Goal: Information Seeking & Learning: Learn about a topic

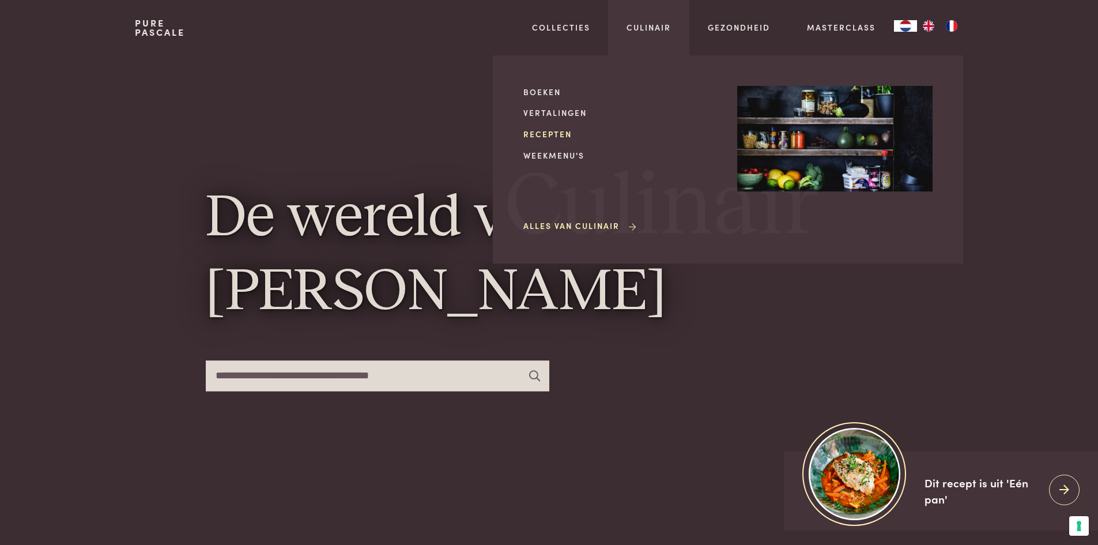
click at [546, 133] on link "Recepten" at bounding box center [620, 134] width 195 height 12
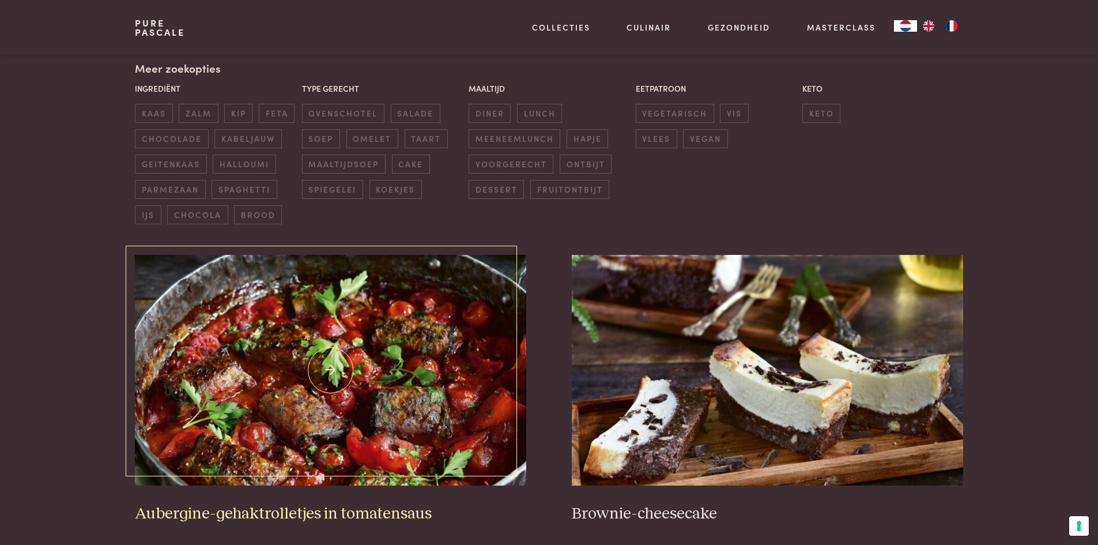
scroll to position [115, 0]
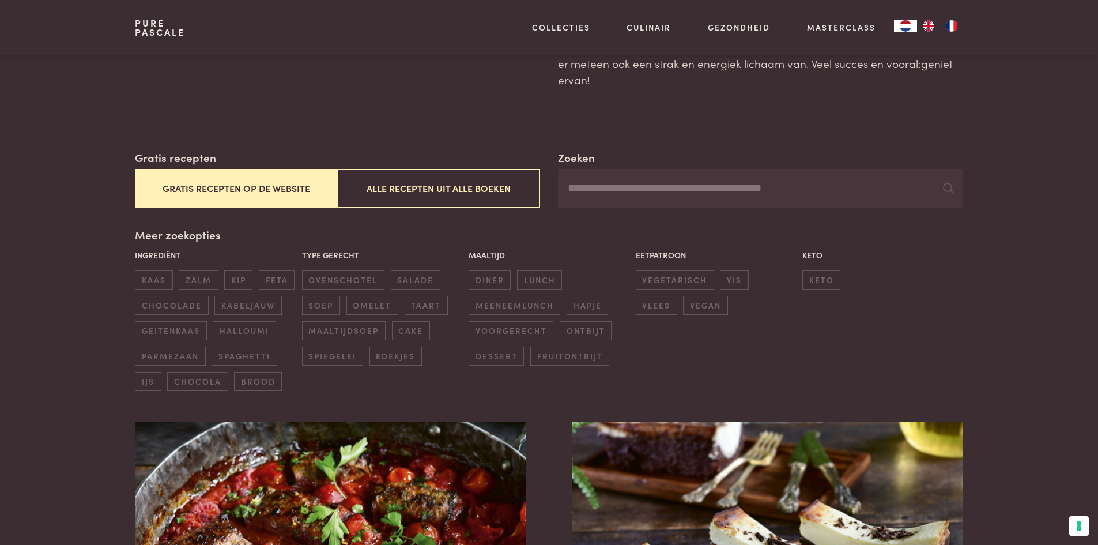
click at [663, 193] on input "Zoeken" at bounding box center [760, 188] width 405 height 39
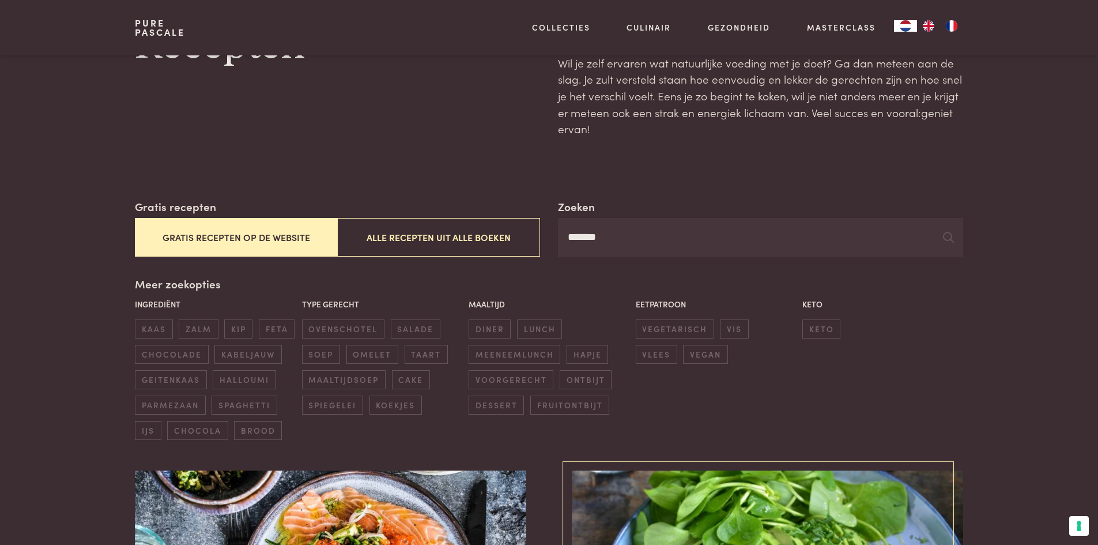
scroll to position [58, 0]
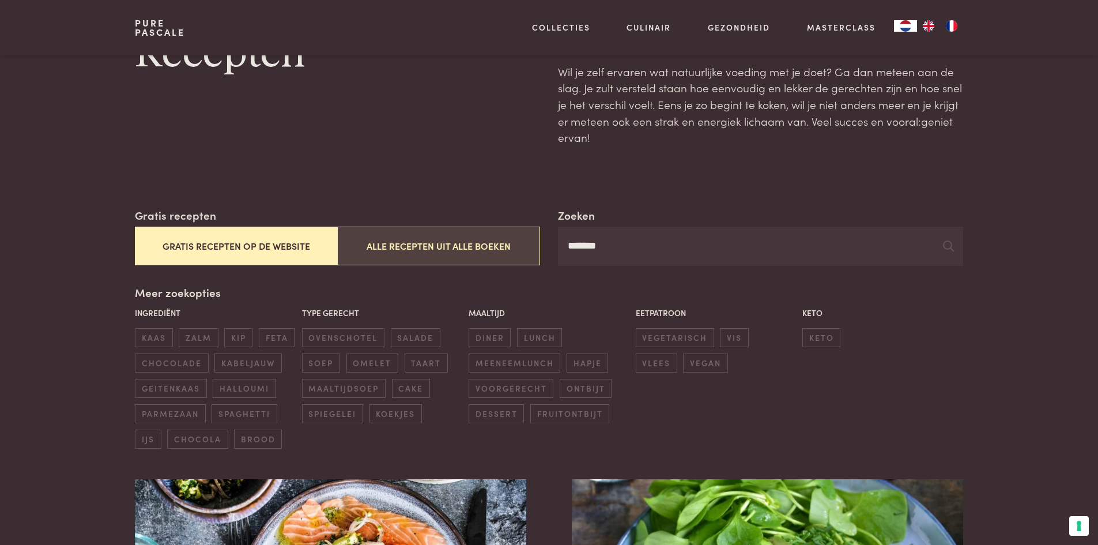
drag, startPoint x: 557, startPoint y: 230, endPoint x: 529, endPoint y: 227, distance: 29.0
click at [529, 229] on div "Zoeken ******* Gratis recepten Gratis recepten op de website Alle recepten uit …" at bounding box center [549, 236] width 828 height 59
type input "**"
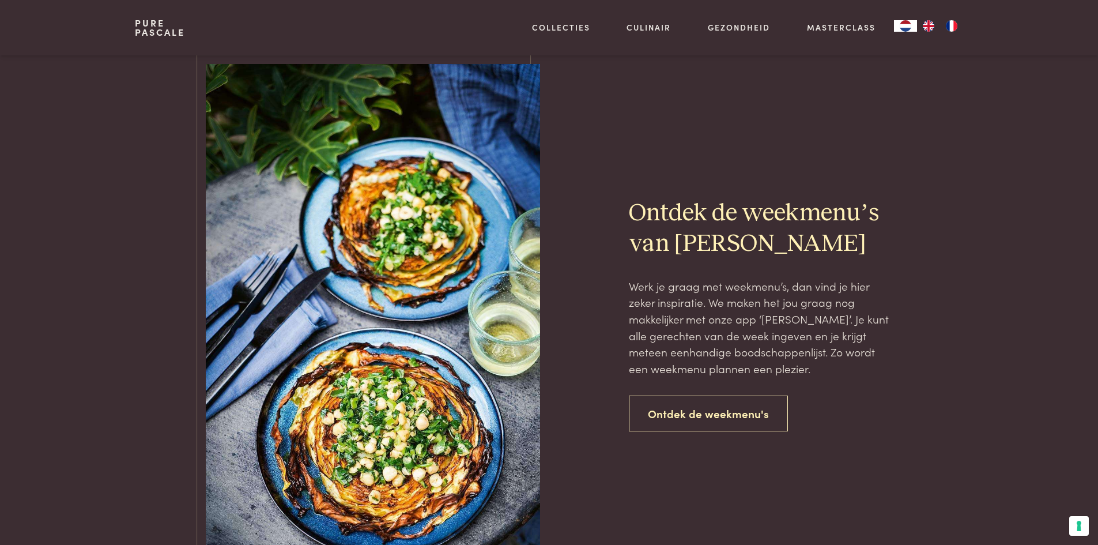
scroll to position [2075, 0]
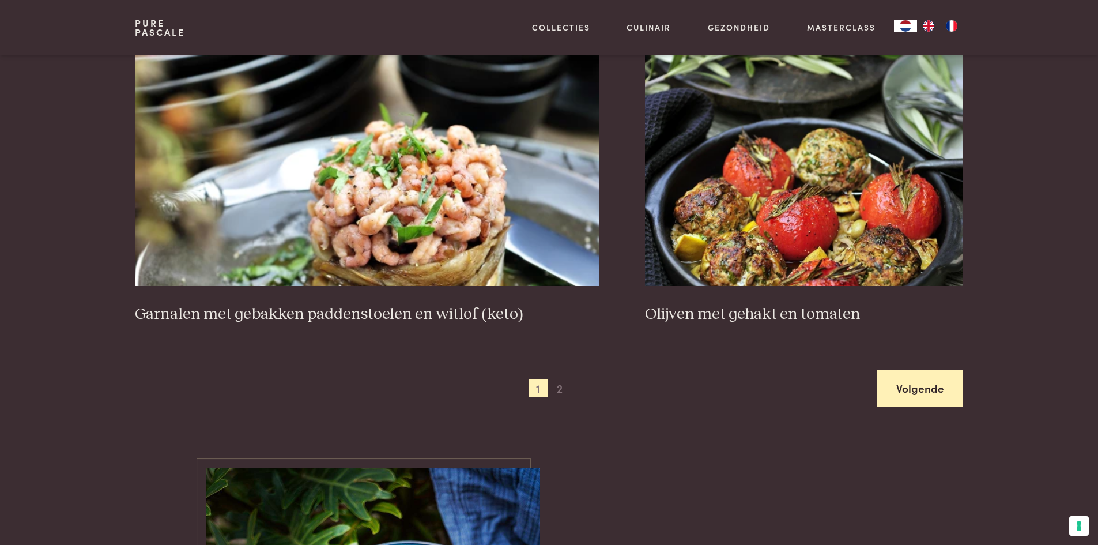
click at [933, 389] on link "Volgende" at bounding box center [920, 388] width 86 height 36
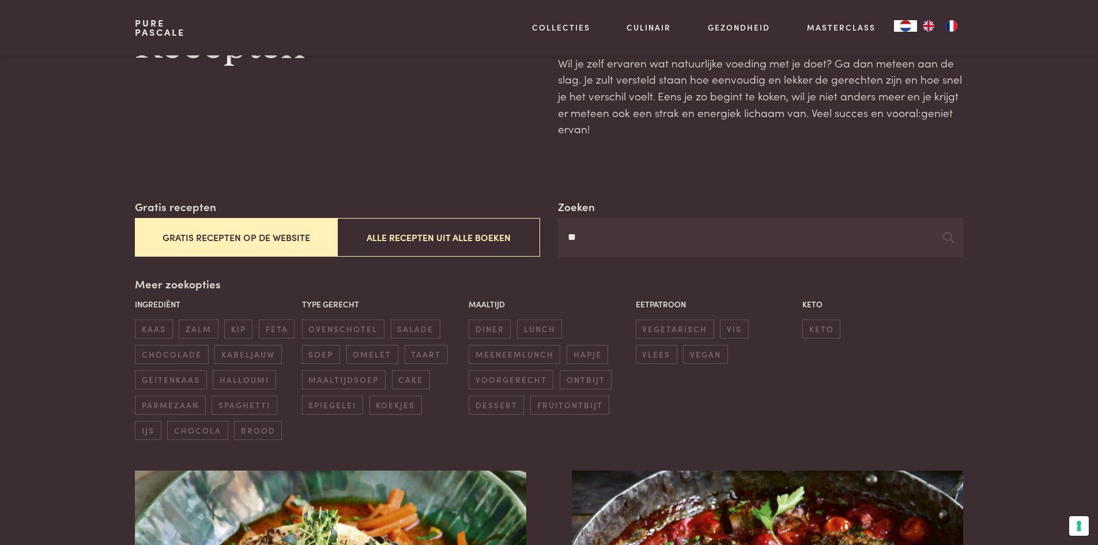
scroll to position [58, 0]
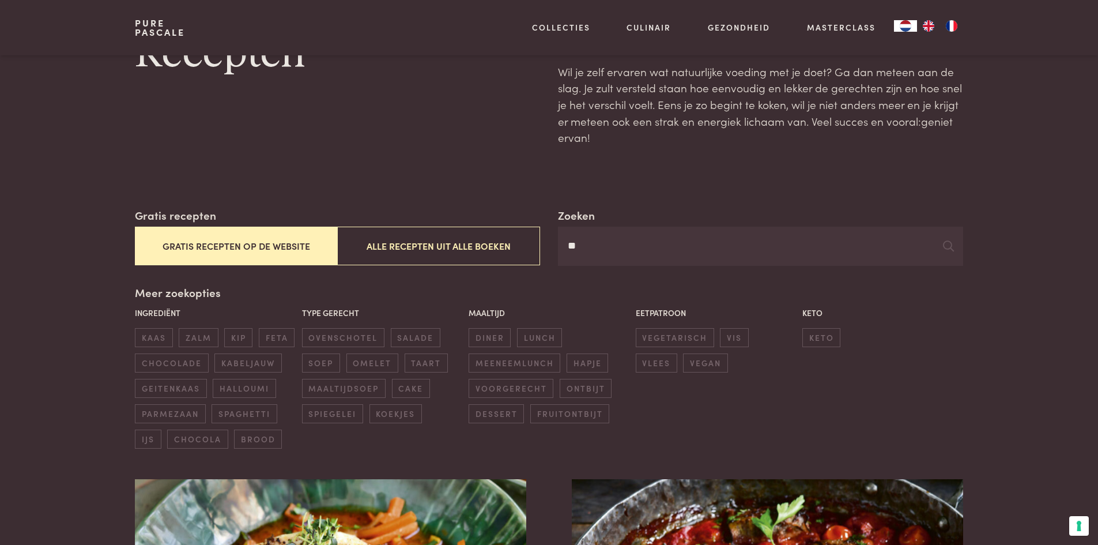
click at [297, 242] on button "Gratis recepten op de website" at bounding box center [236, 246] width 202 height 39
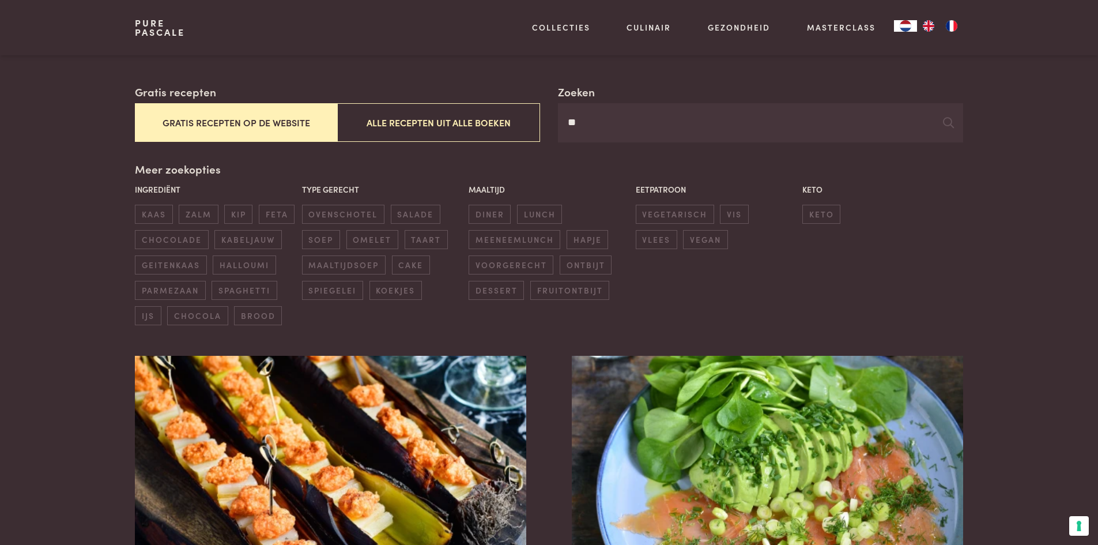
scroll to position [34, 0]
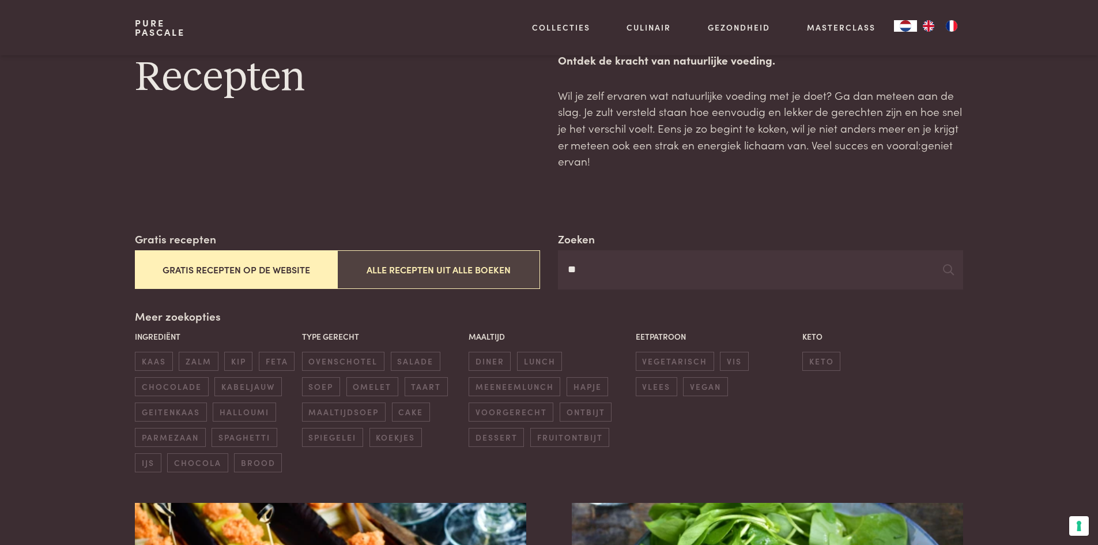
drag, startPoint x: 601, startPoint y: 274, endPoint x: 521, endPoint y: 267, distance: 79.8
click at [521, 267] on div "Zoeken ** Gratis recepten Gratis recepten op de website Alle recepten uit alle …" at bounding box center [549, 260] width 828 height 59
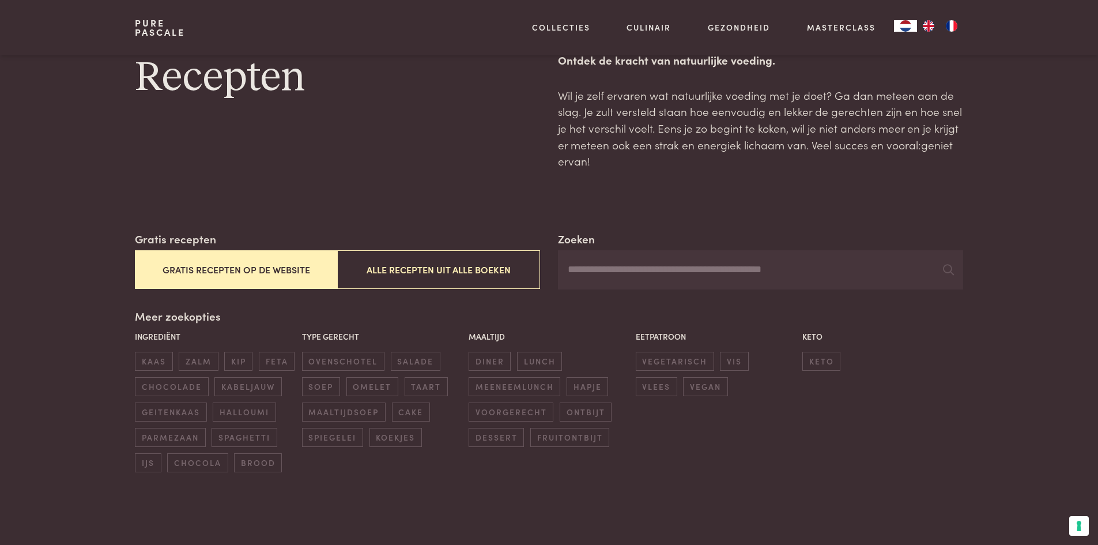
click at [292, 265] on button "Gratis recepten op de website" at bounding box center [236, 269] width 202 height 39
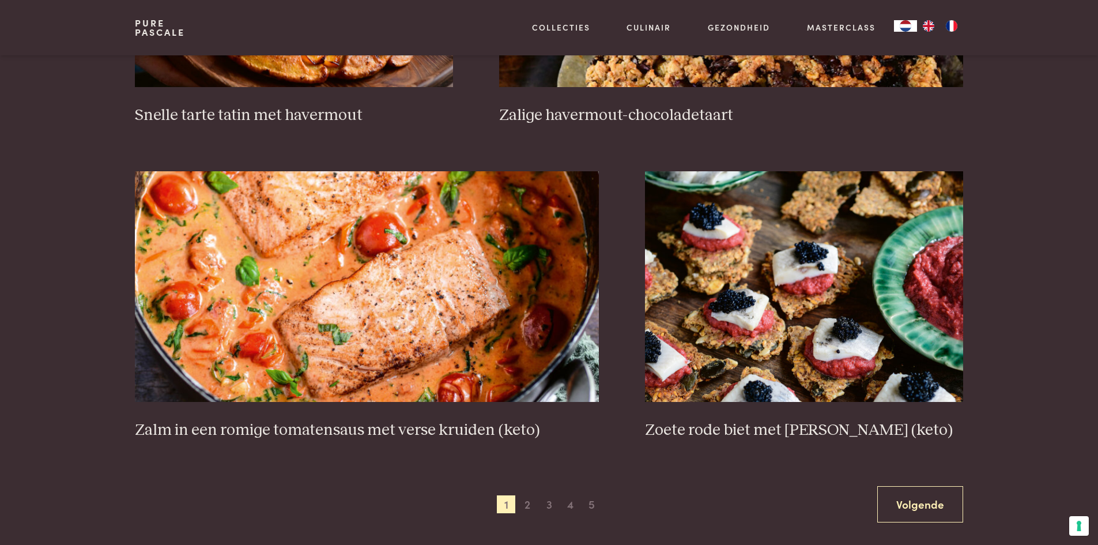
scroll to position [2051, 0]
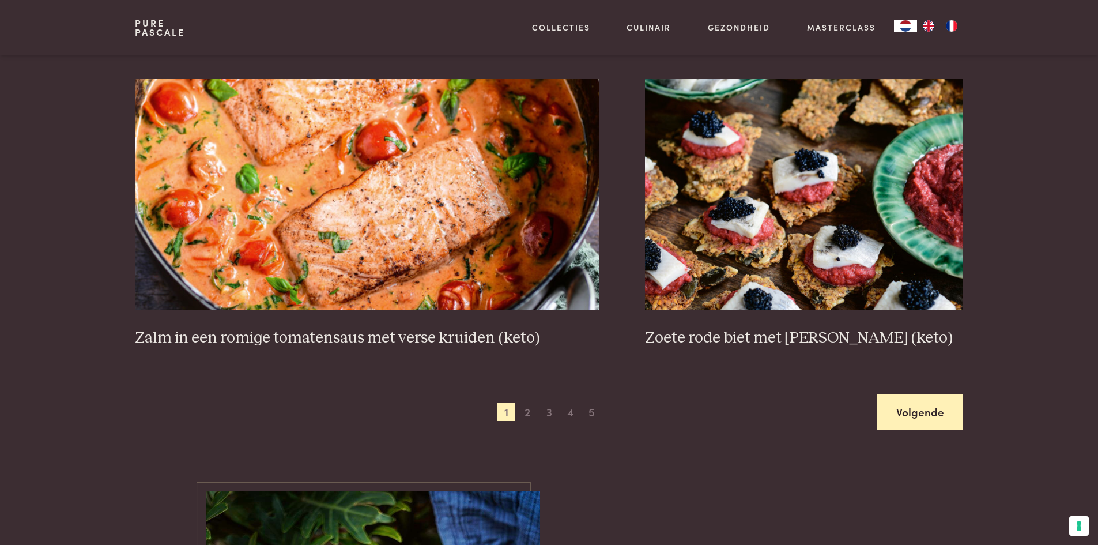
click at [918, 418] on link "Volgende" at bounding box center [920, 412] width 86 height 36
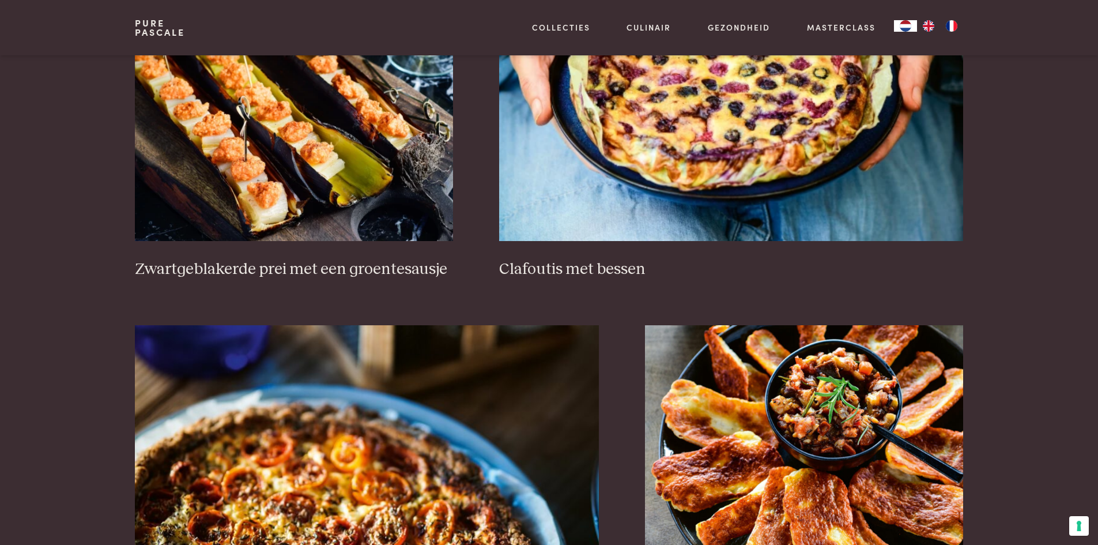
scroll to position [1187, 0]
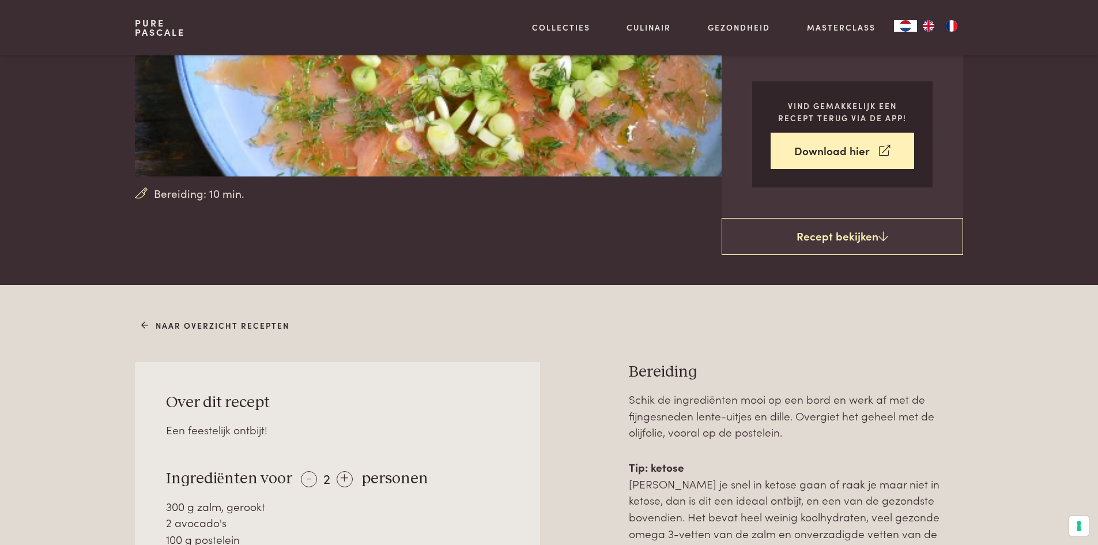
scroll to position [403, 0]
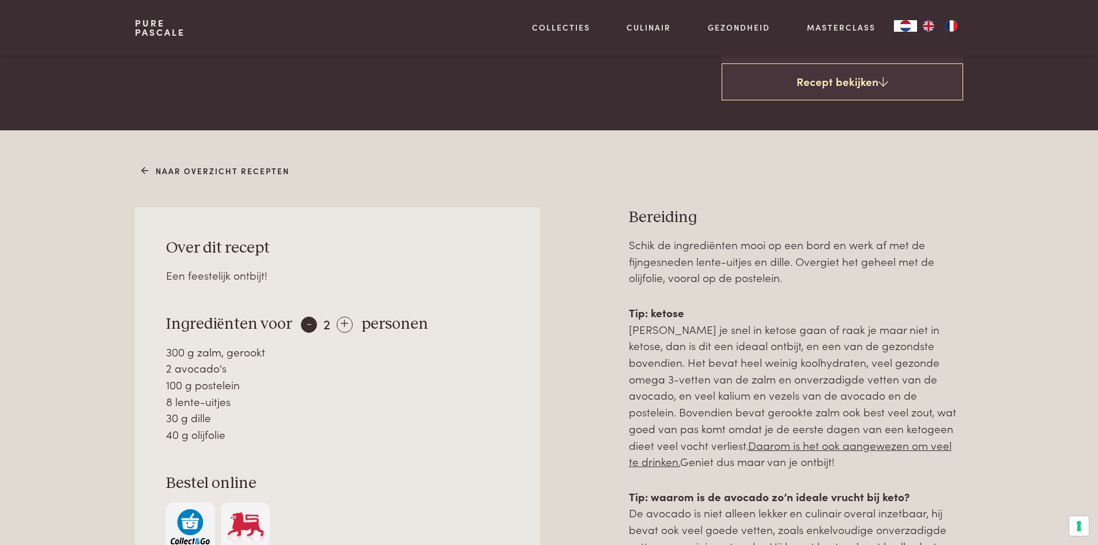
click at [306, 318] on div "-" at bounding box center [309, 324] width 16 height 16
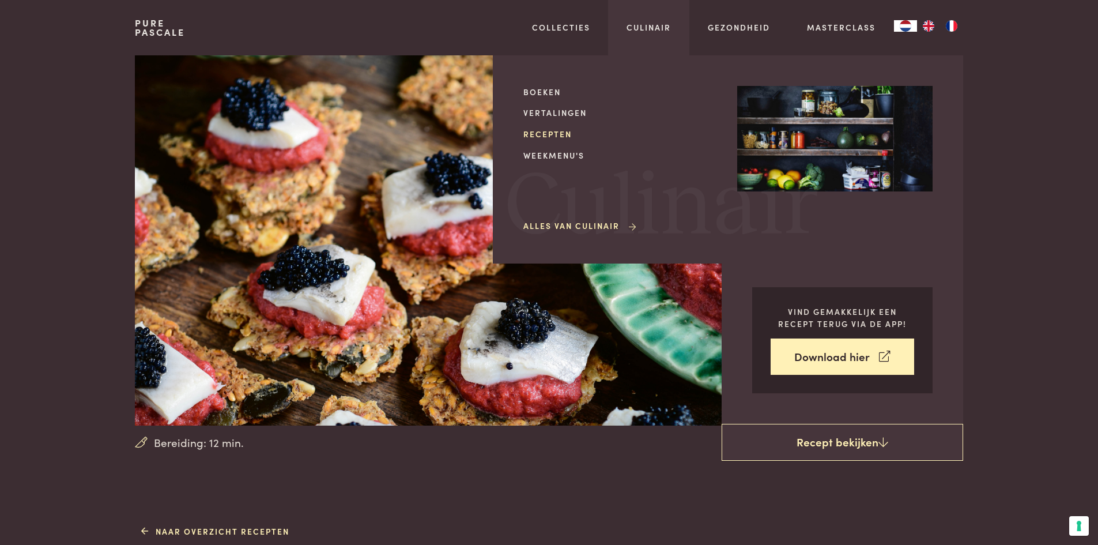
click at [553, 132] on link "Recepten" at bounding box center [620, 134] width 195 height 12
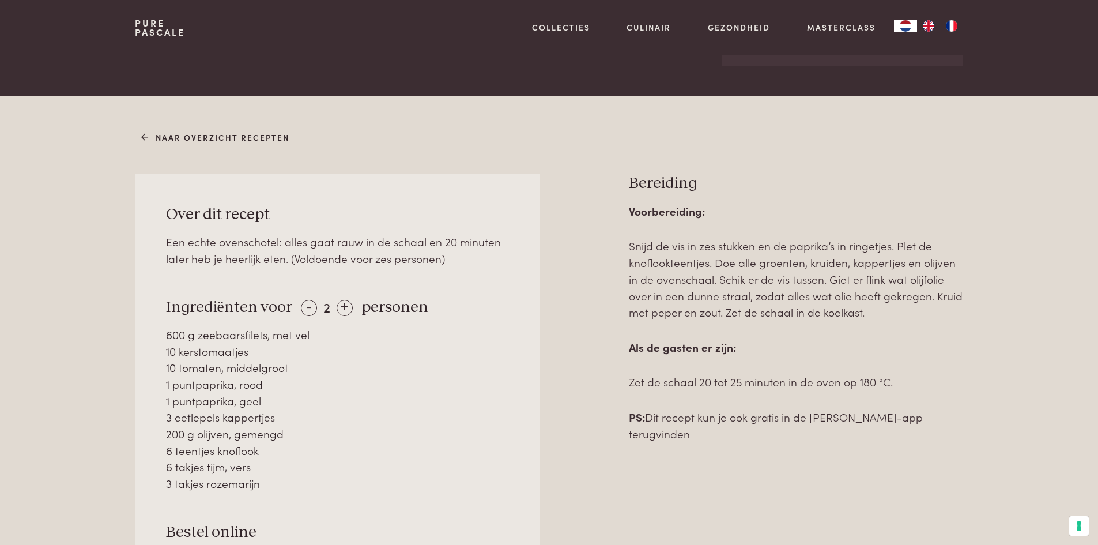
scroll to position [461, 0]
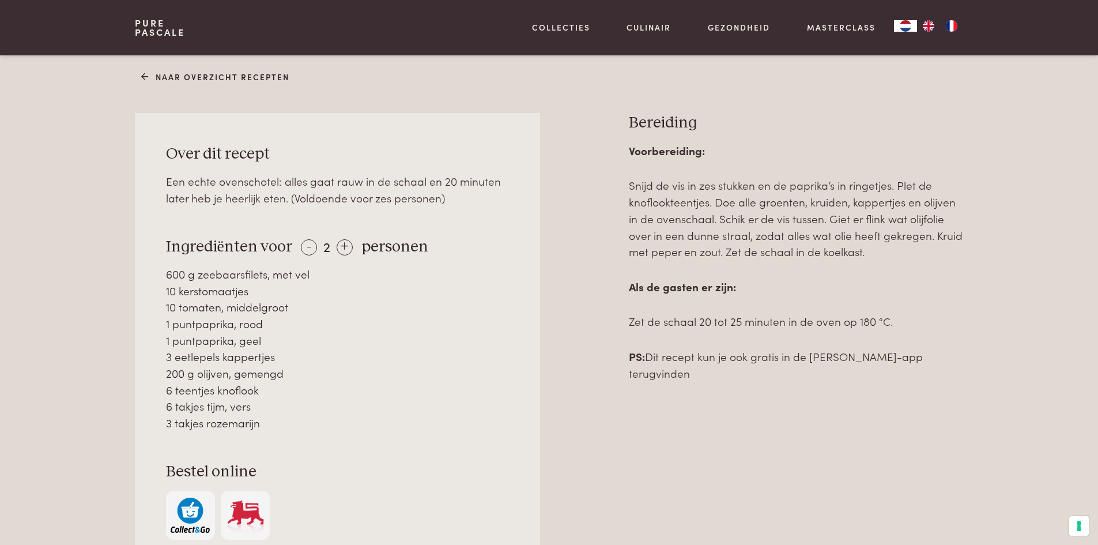
click at [578, 398] on div at bounding box center [584, 380] width 52 height 535
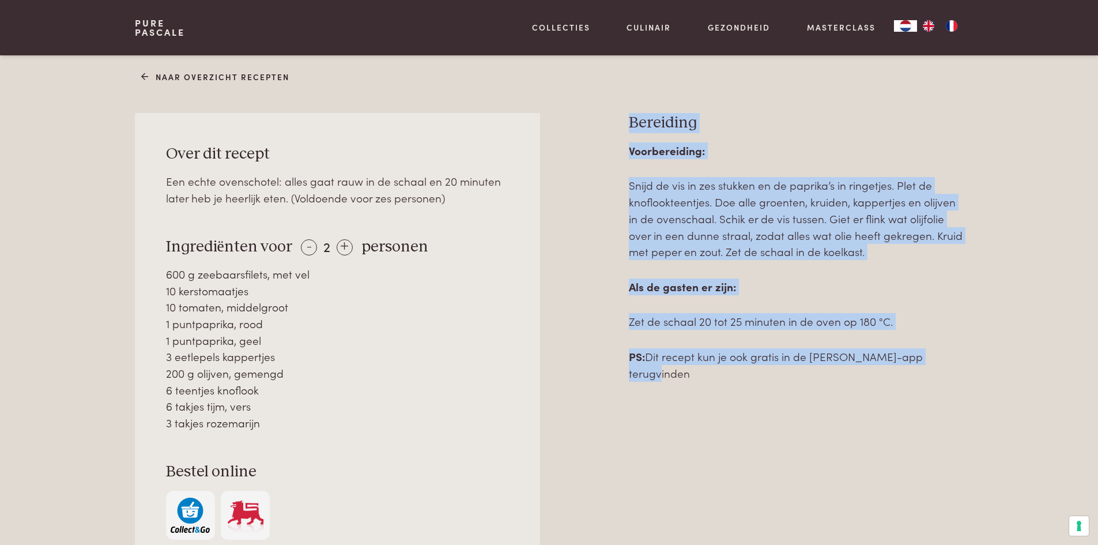
drag, startPoint x: 640, startPoint y: 391, endPoint x: 576, endPoint y: 131, distance: 267.7
click at [576, 131] on div "Over dit recept Een echte ovenschotel: alles gaat rauw in de schaal en 20 minut…" at bounding box center [549, 380] width 828 height 535
click at [576, 131] on div at bounding box center [584, 380] width 52 height 535
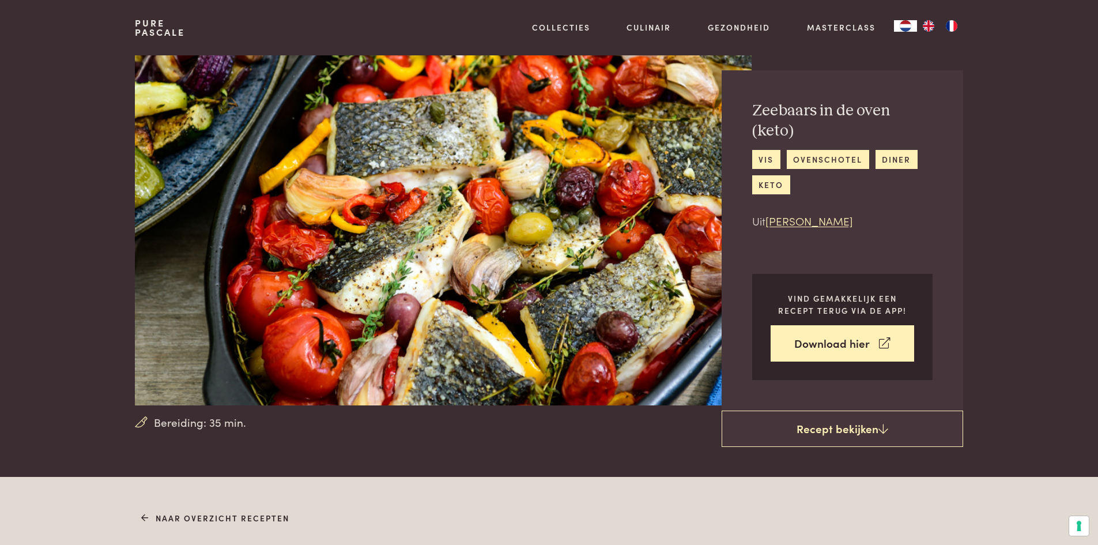
scroll to position [0, 0]
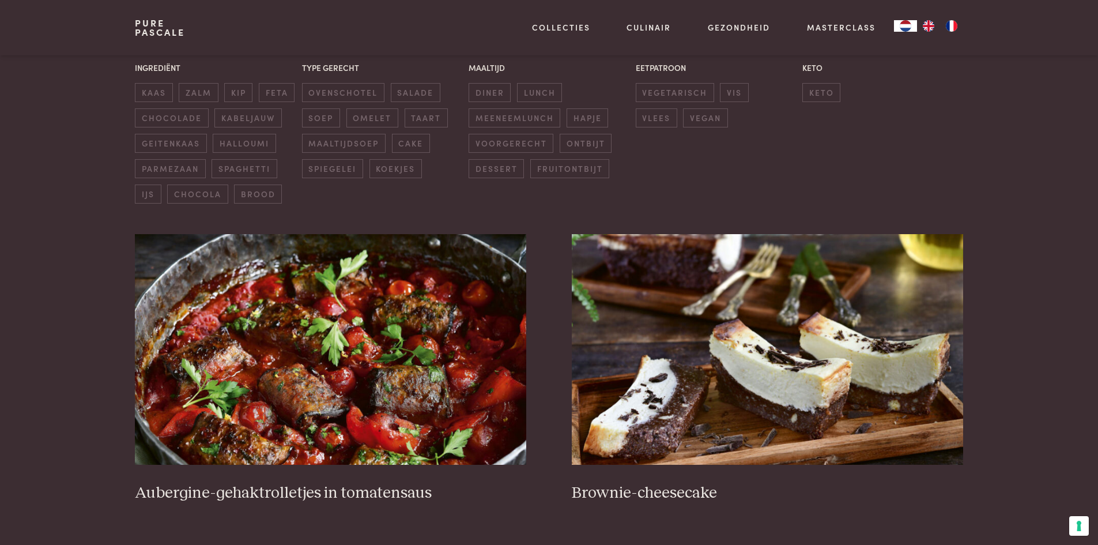
scroll to position [231, 0]
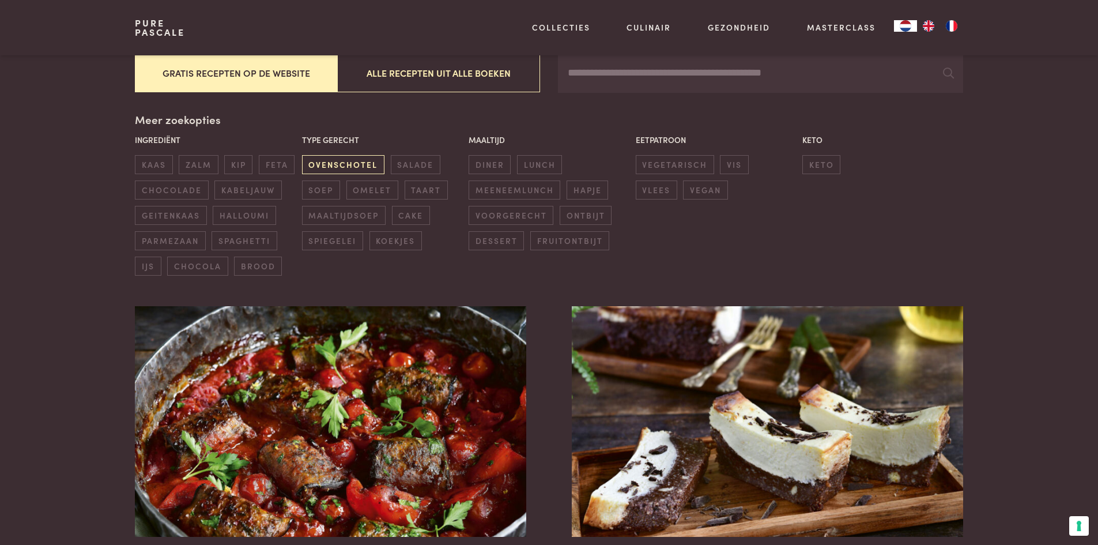
click at [327, 165] on span "ovenschotel" at bounding box center [343, 164] width 82 height 19
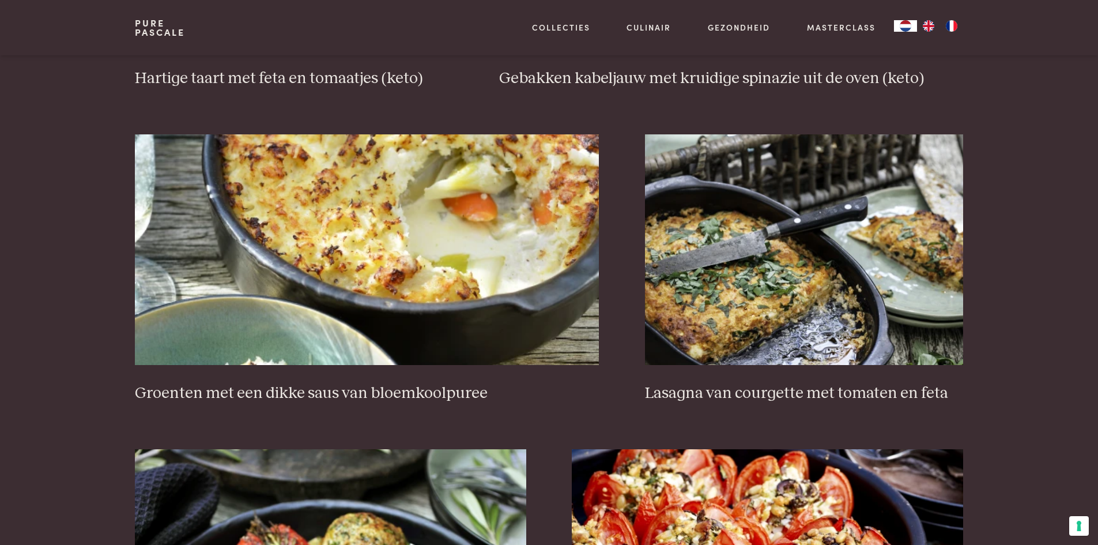
scroll to position [1129, 0]
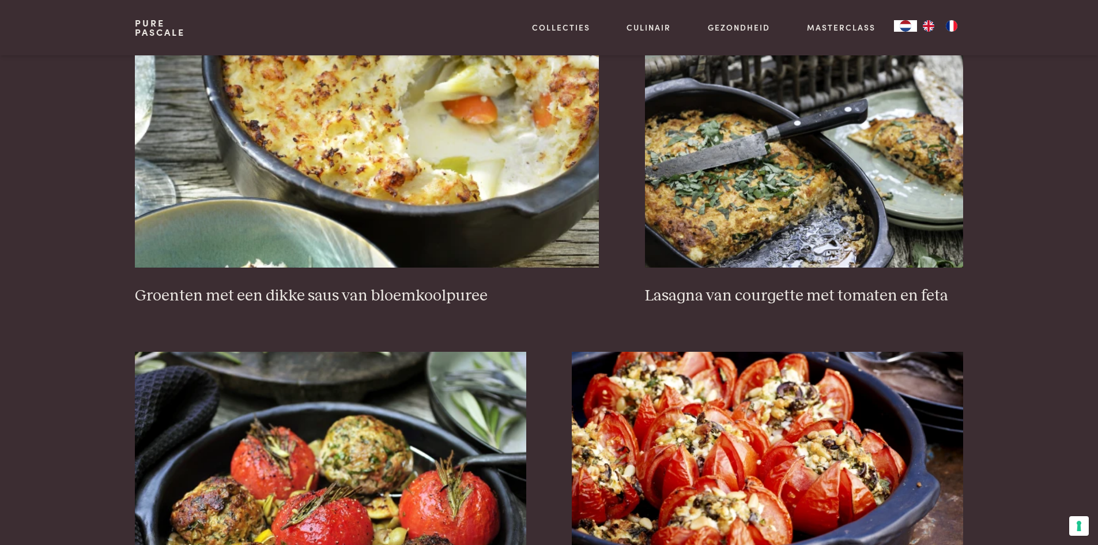
click at [31, 197] on section "Zoeken Gratis recepten Gratis recepten op de website Alle recepten uit alle boe…" at bounding box center [549, 58] width 1098 height 1846
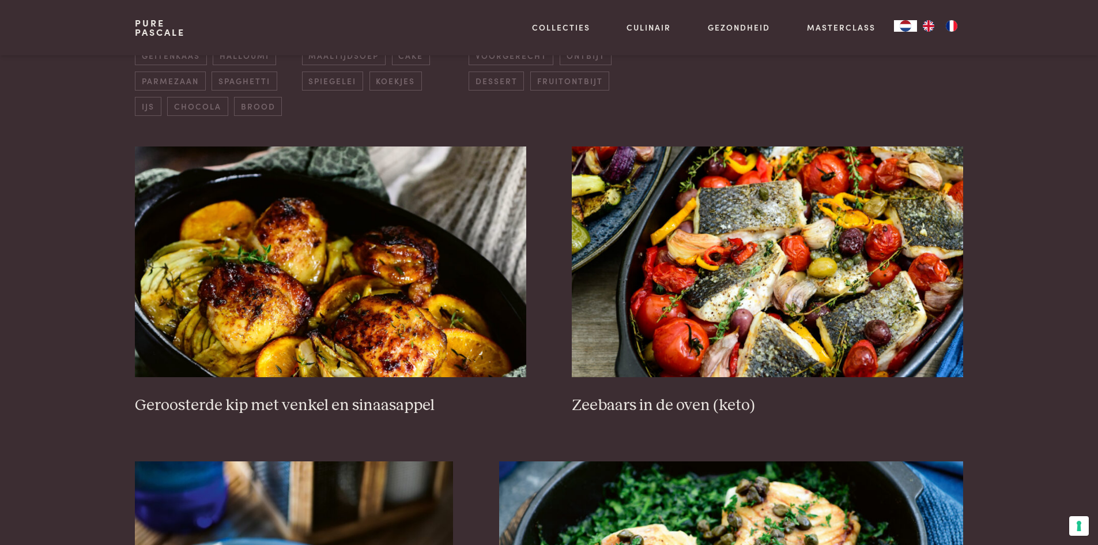
scroll to position [0, 0]
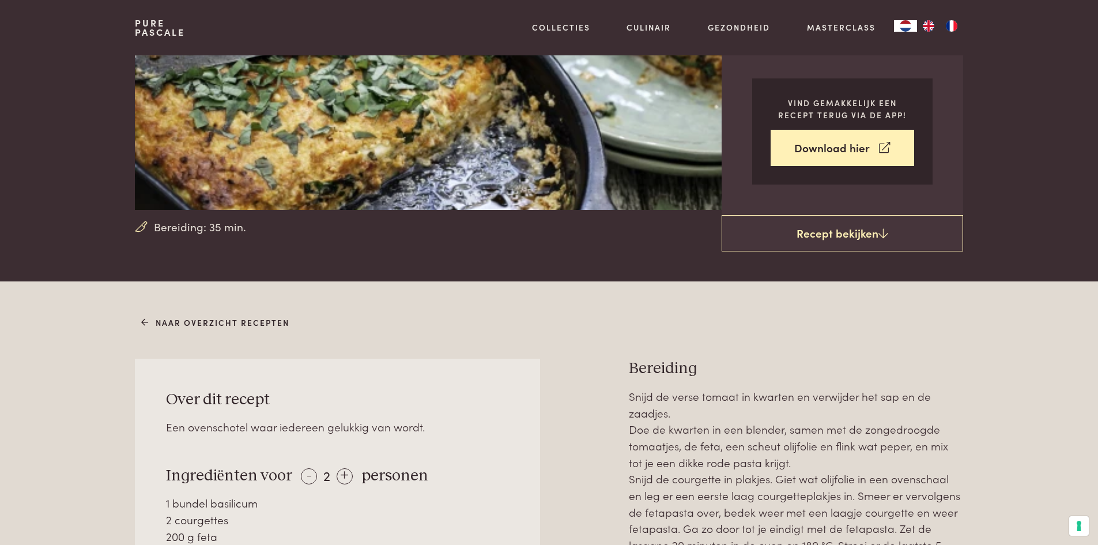
scroll to position [346, 0]
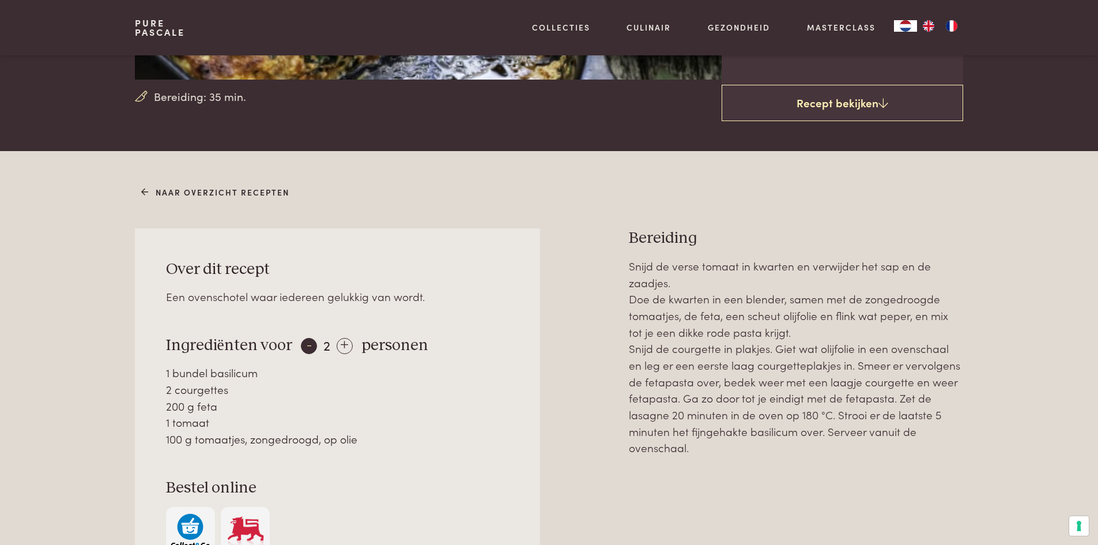
click at [304, 346] on div "-" at bounding box center [309, 346] width 16 height 16
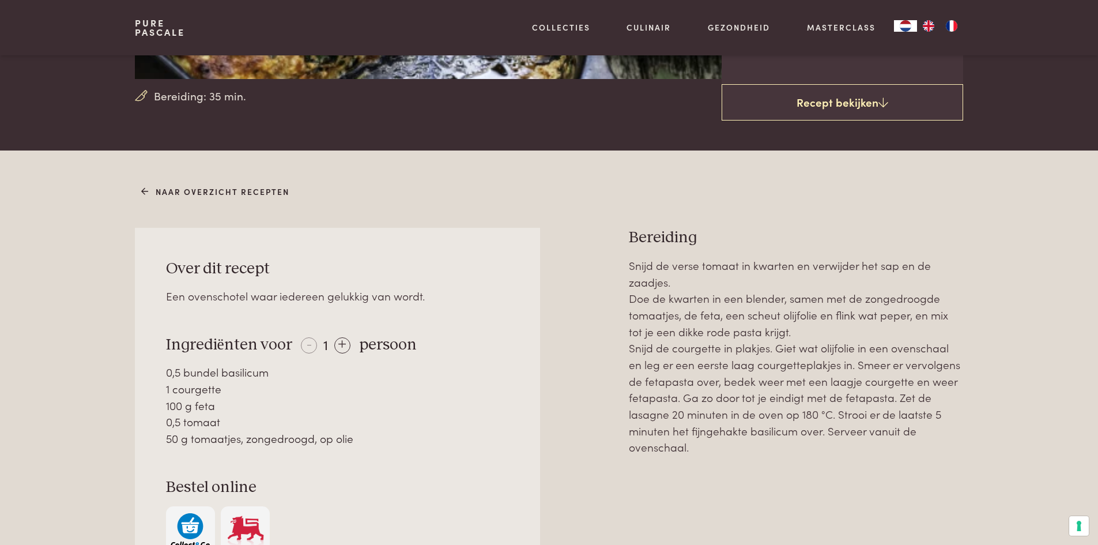
scroll to position [461, 0]
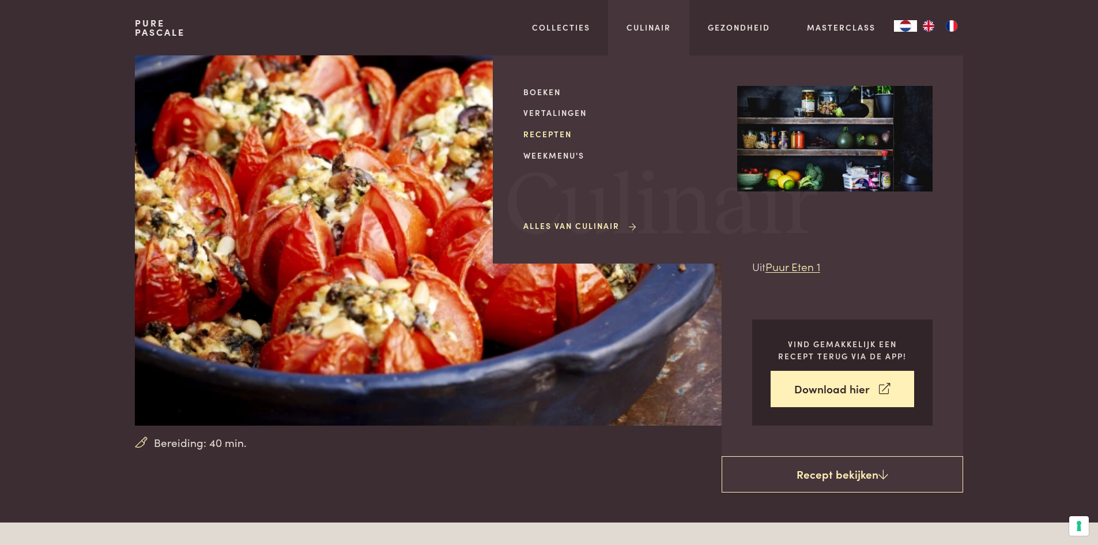
click at [557, 132] on link "Recepten" at bounding box center [620, 134] width 195 height 12
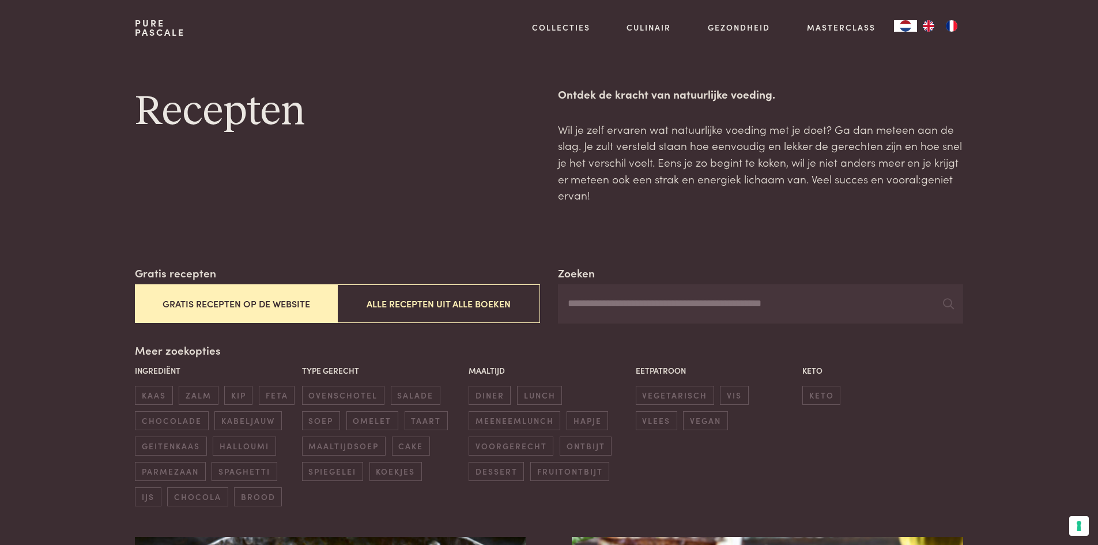
scroll to position [231, 0]
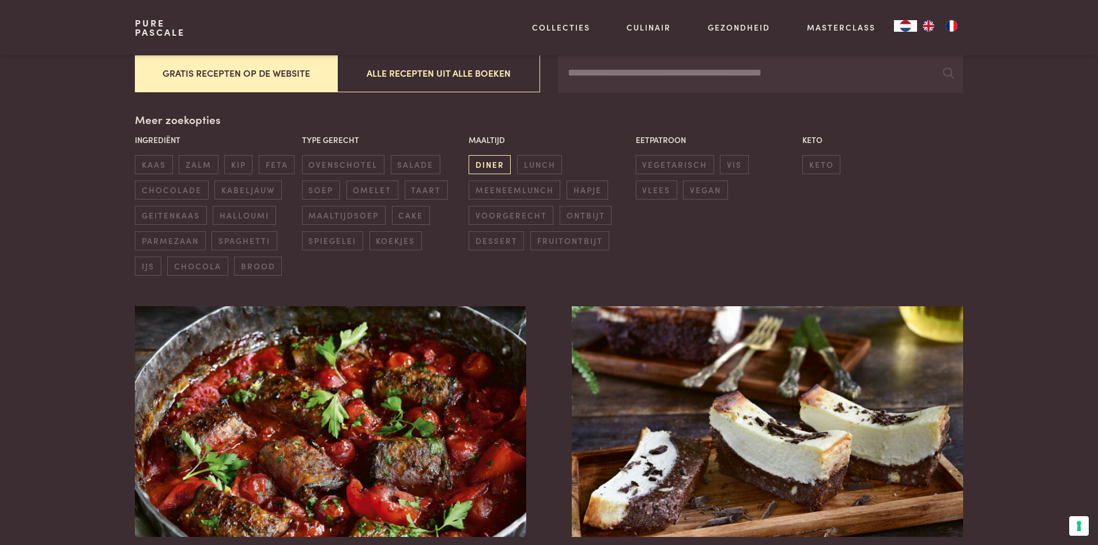
click at [478, 164] on span "diner" at bounding box center [490, 164] width 42 height 19
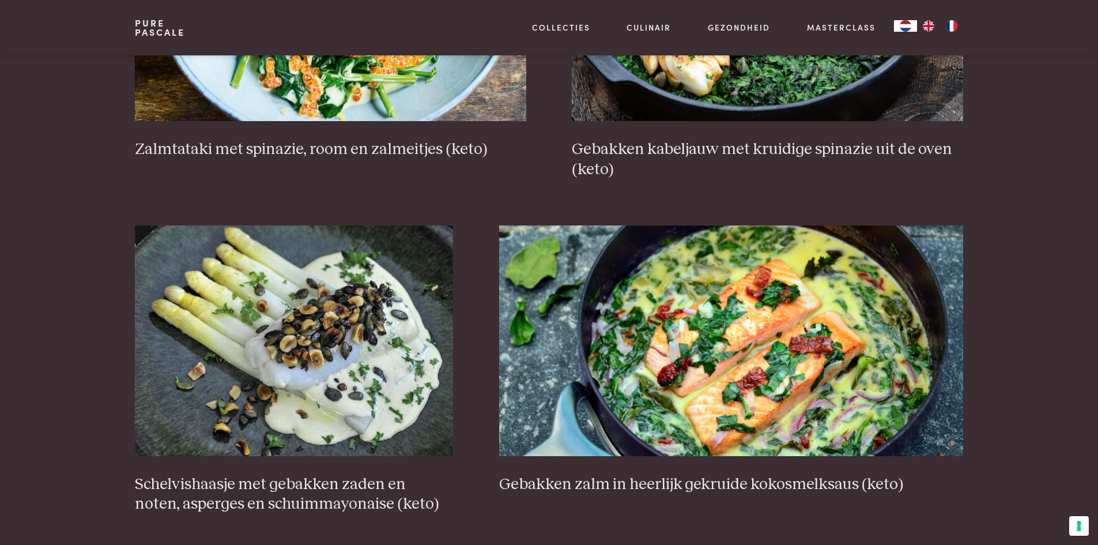
scroll to position [2051, 0]
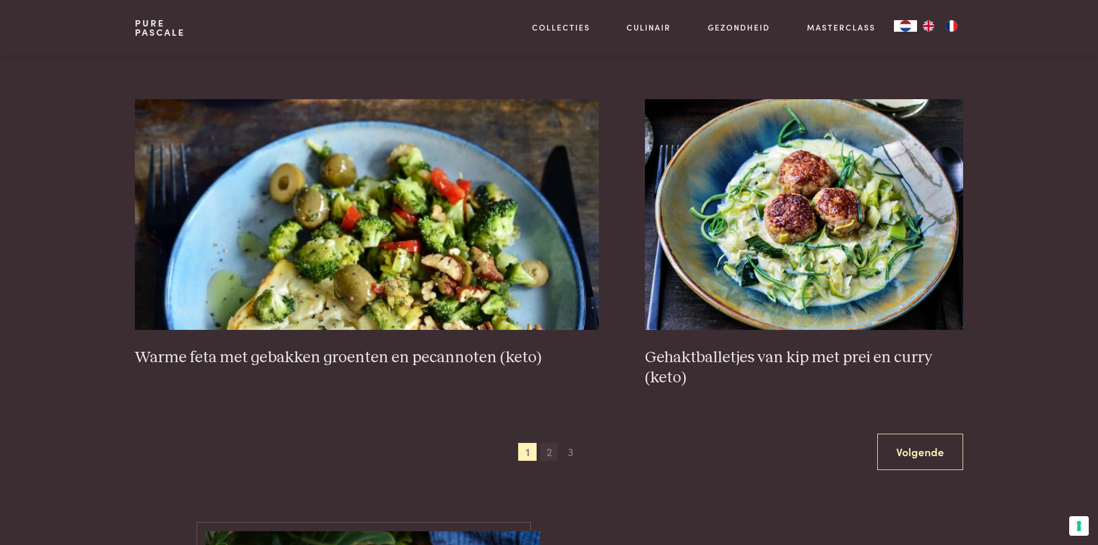
click at [549, 458] on span "2" at bounding box center [549, 452] width 18 height 18
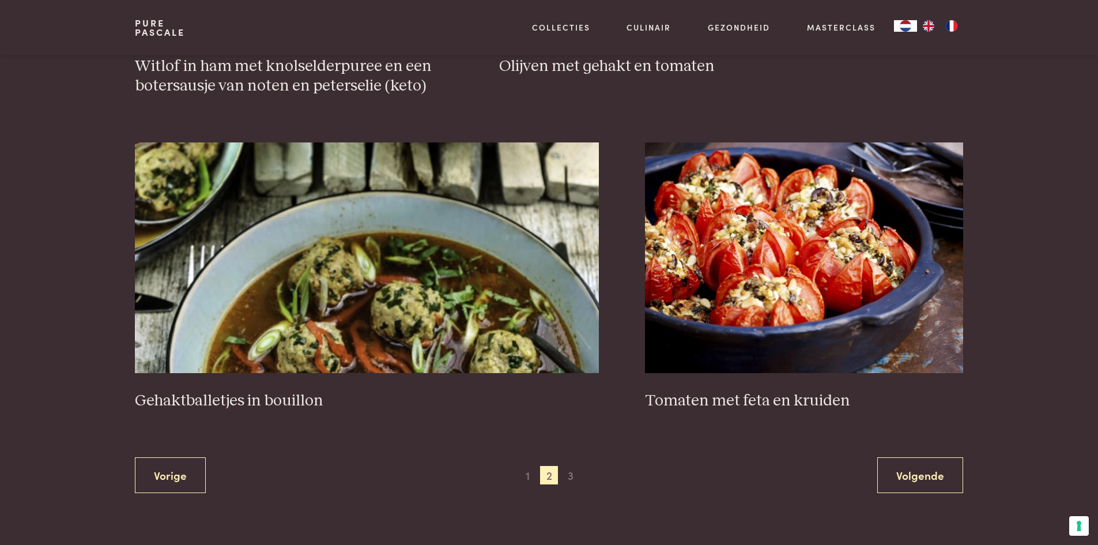
scroll to position [2051, 0]
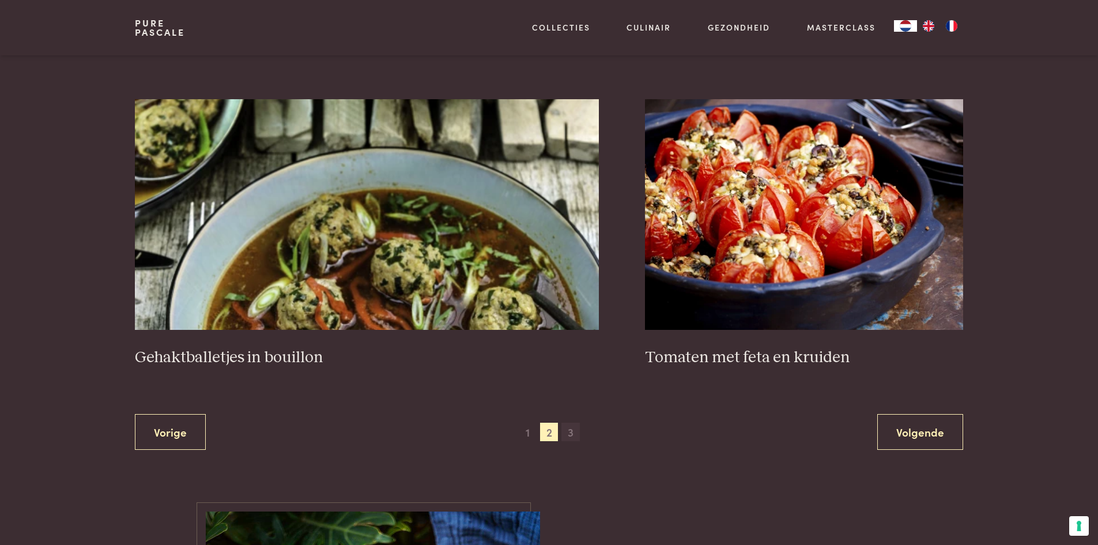
click at [574, 431] on span "3" at bounding box center [570, 431] width 18 height 18
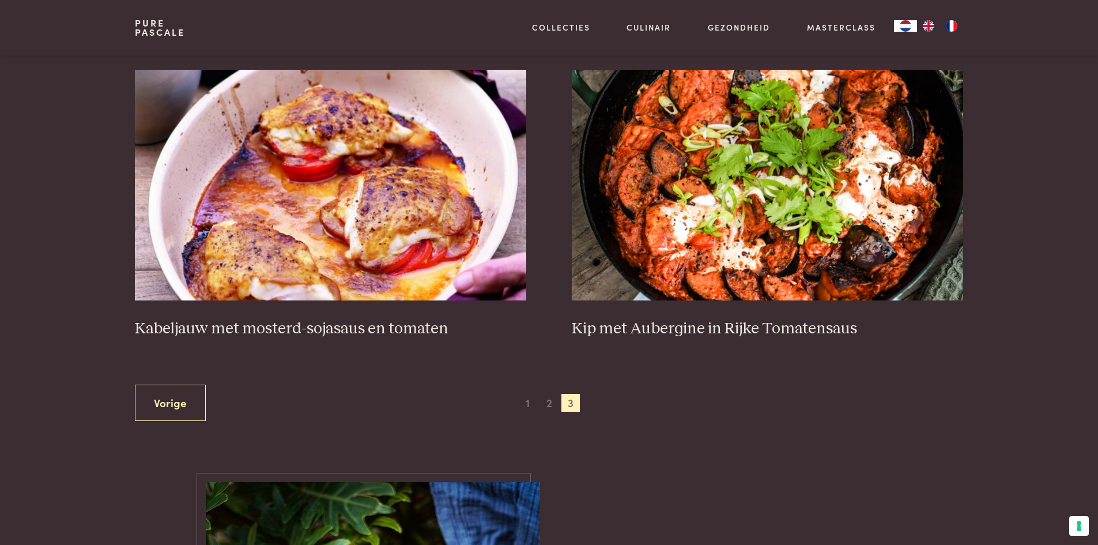
scroll to position [668, 0]
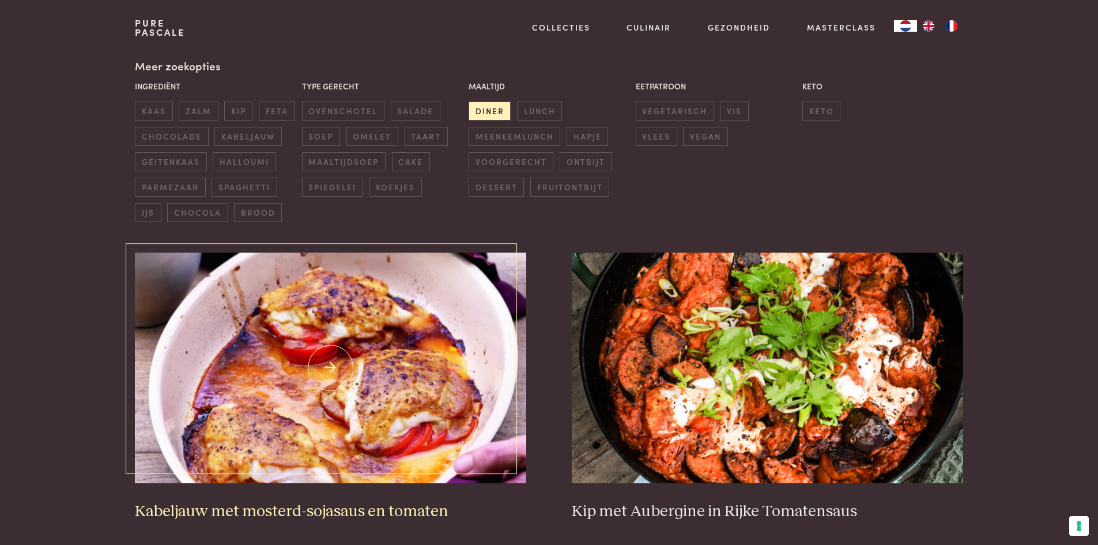
scroll to position [403, 0]
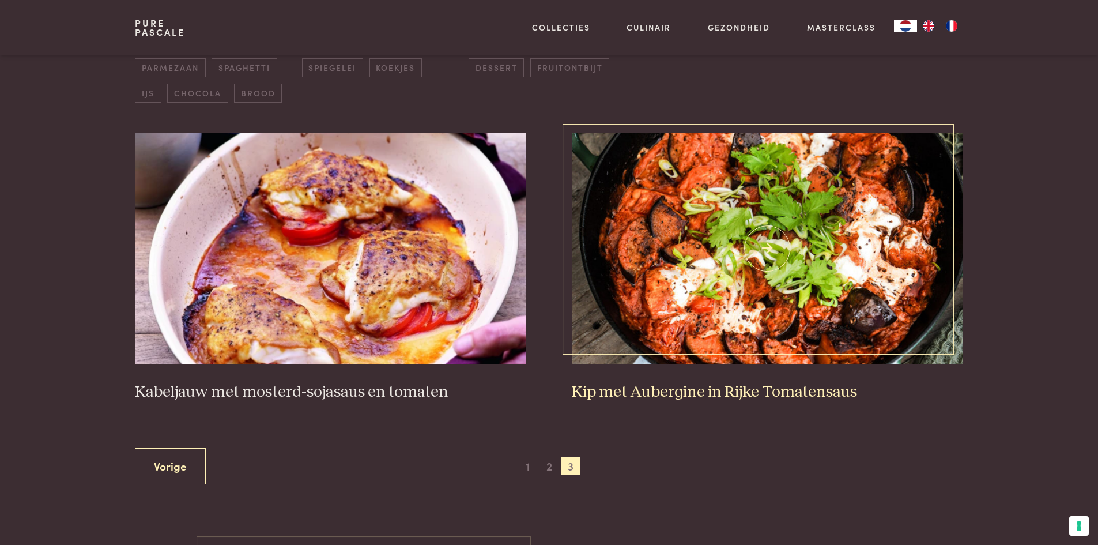
click at [728, 200] on img at bounding box center [767, 248] width 391 height 231
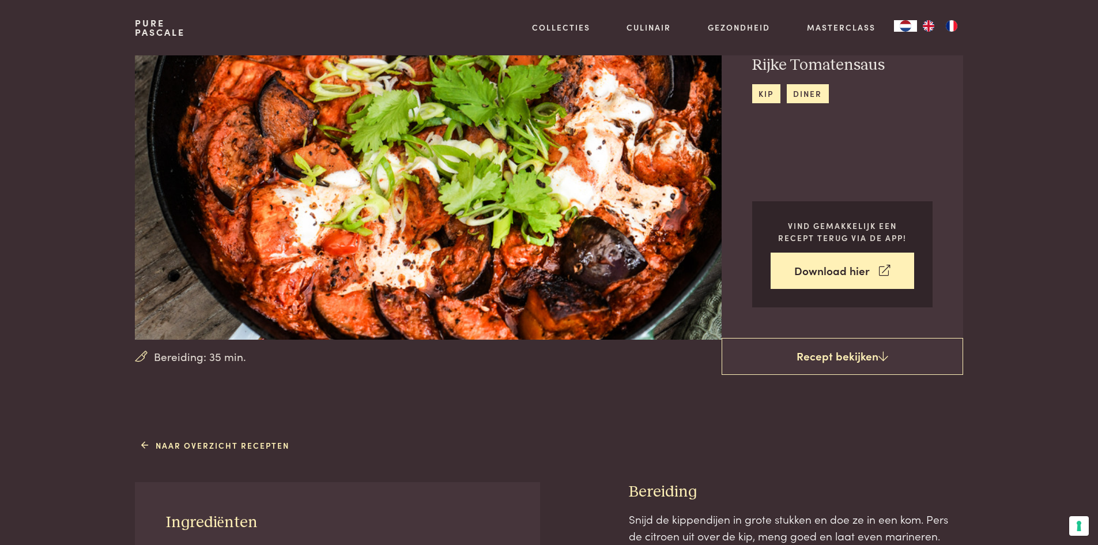
scroll to position [403, 0]
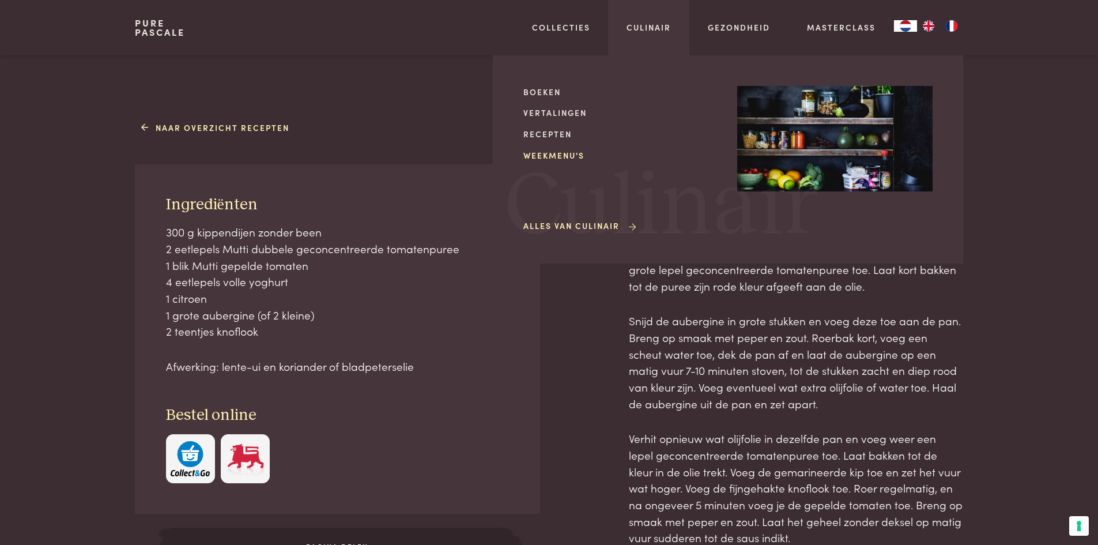
click at [575, 158] on link "Weekmenu's" at bounding box center [620, 155] width 195 height 12
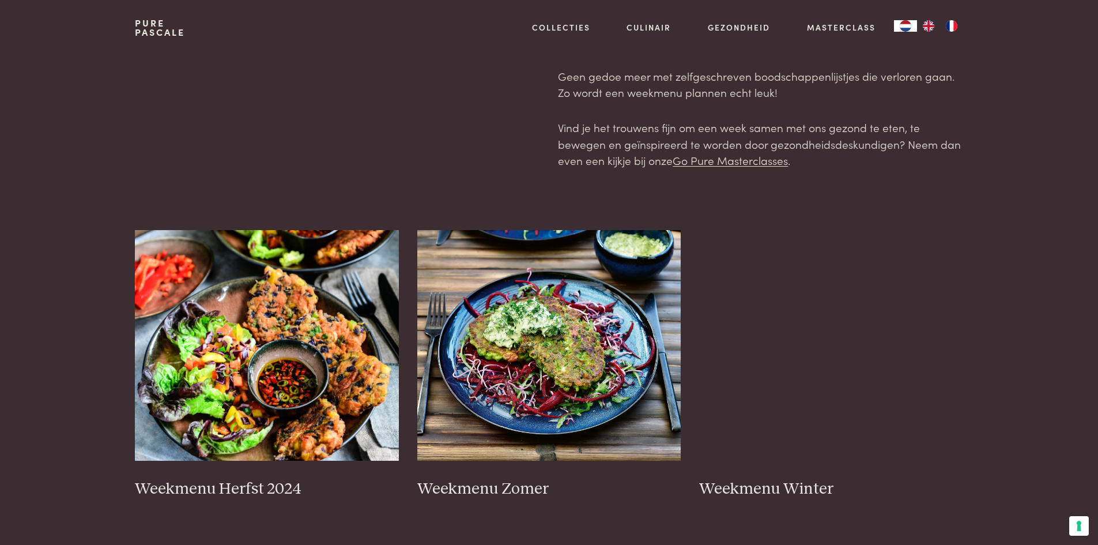
scroll to position [231, 0]
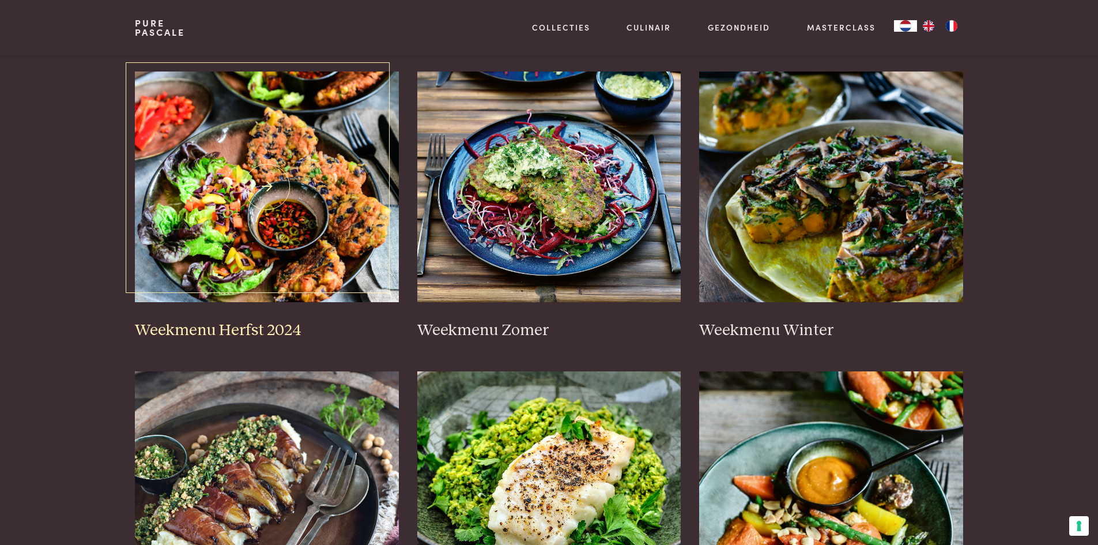
click at [371, 161] on img at bounding box center [267, 186] width 264 height 231
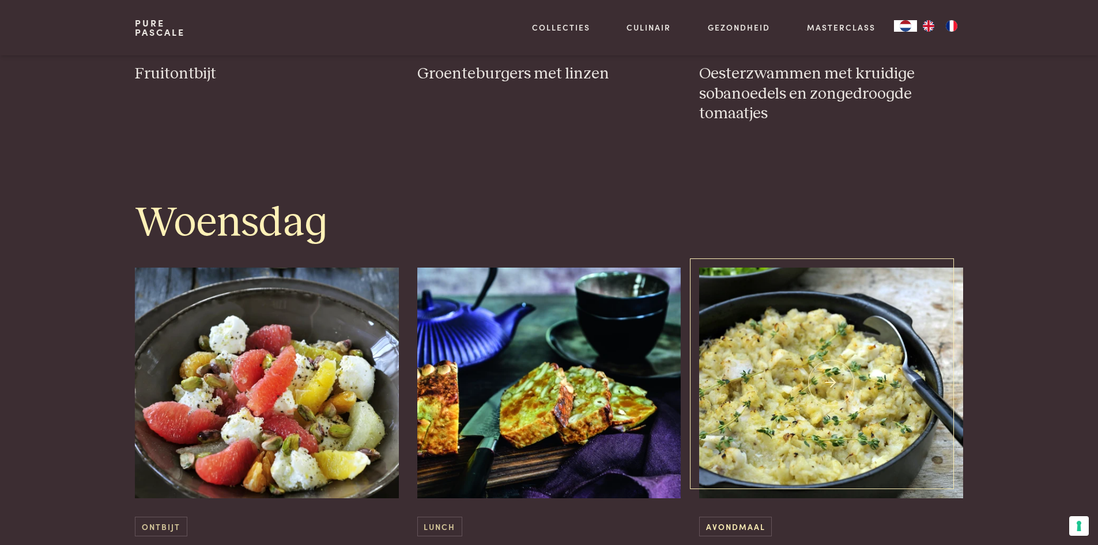
scroll to position [1556, 0]
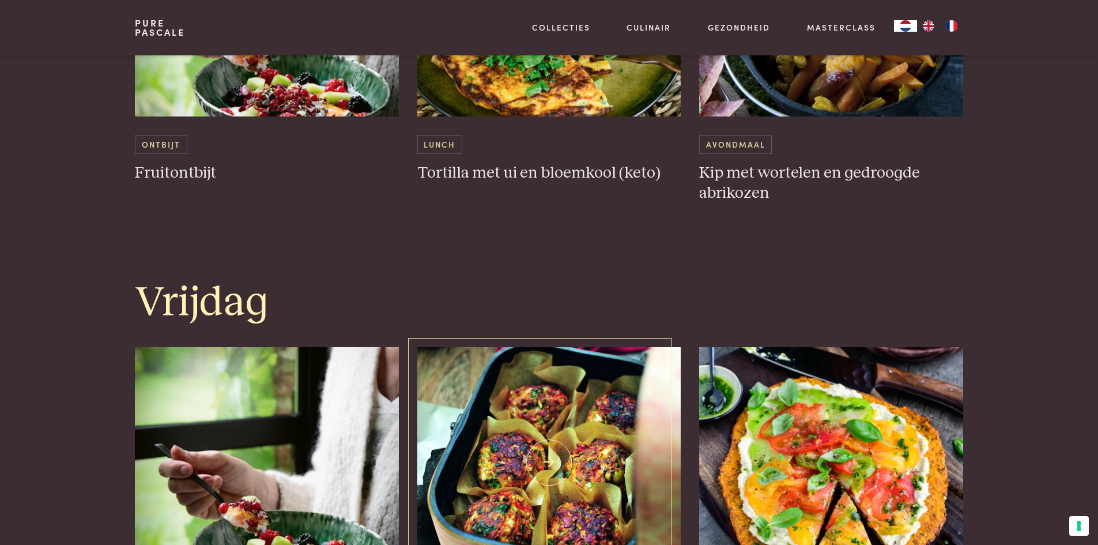
scroll to position [2075, 0]
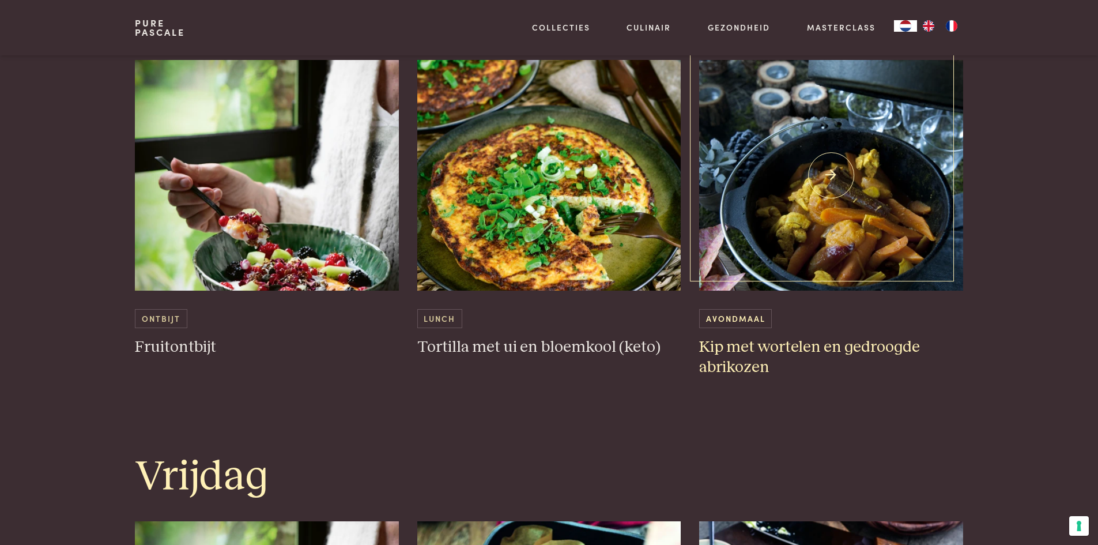
click at [801, 216] on img at bounding box center [831, 175] width 264 height 231
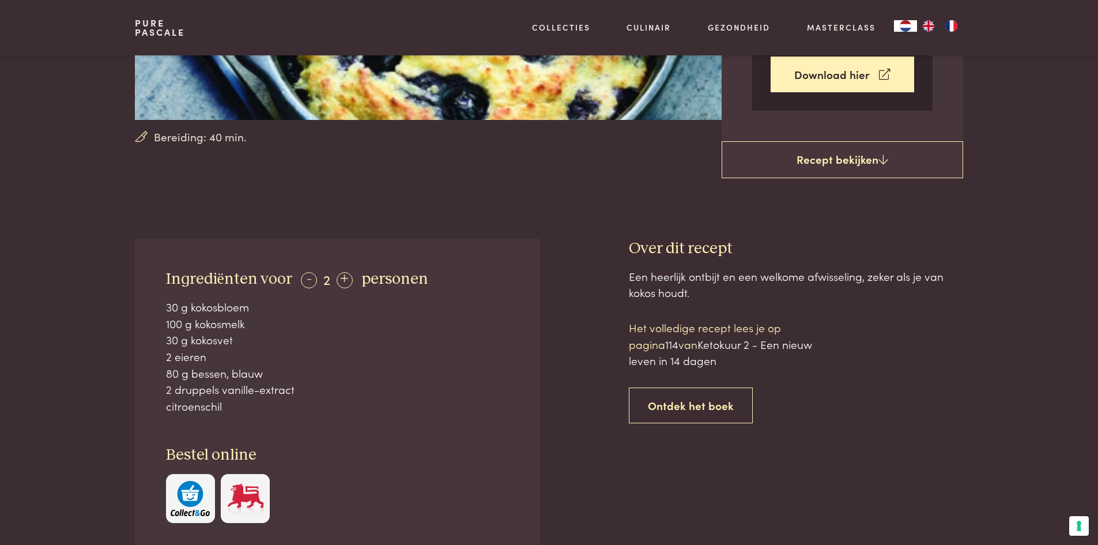
scroll to position [403, 0]
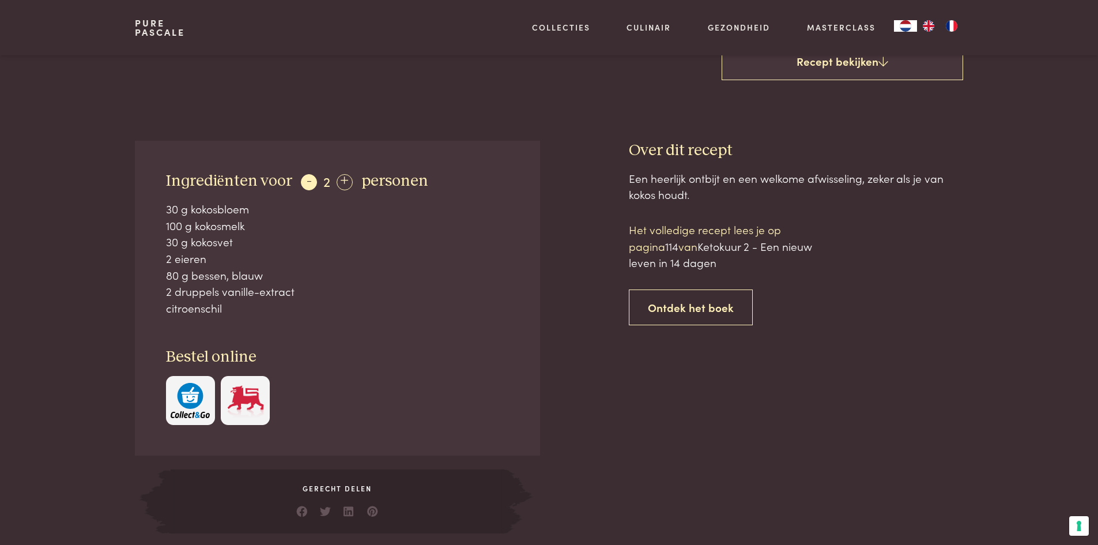
click at [301, 186] on div "-" at bounding box center [309, 182] width 16 height 16
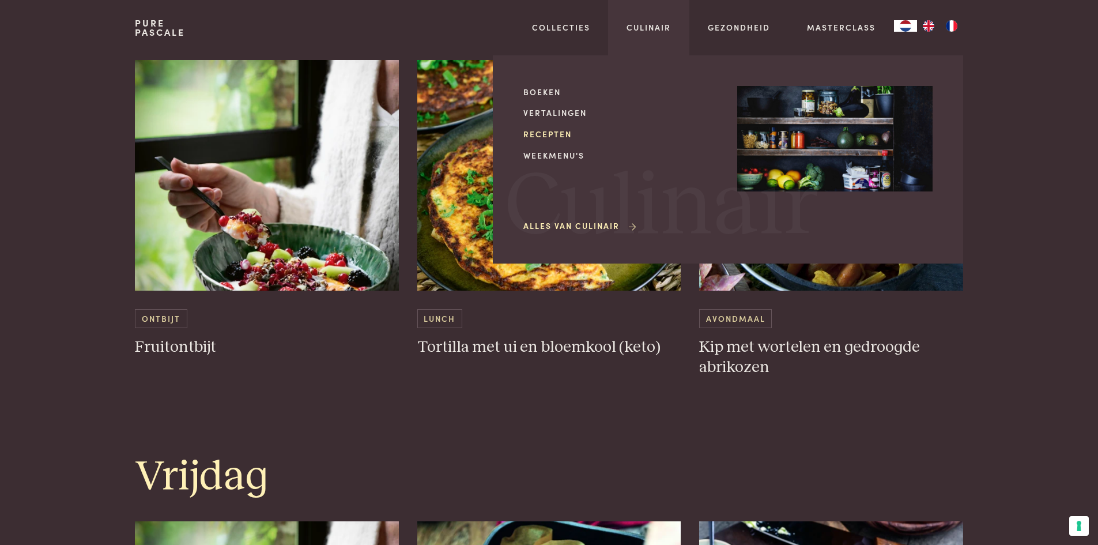
click at [545, 135] on link "Recepten" at bounding box center [620, 134] width 195 height 12
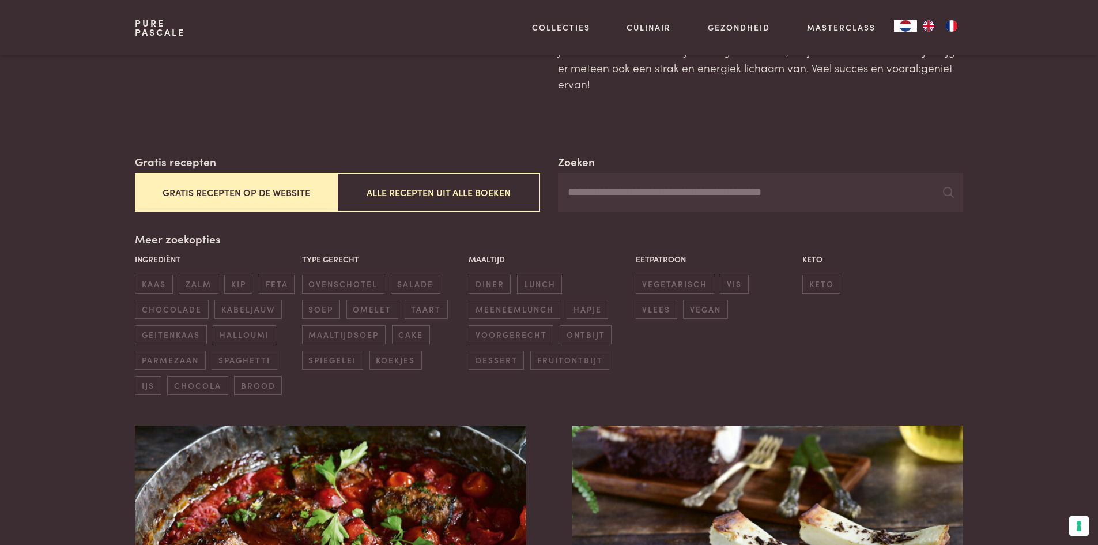
scroll to position [115, 0]
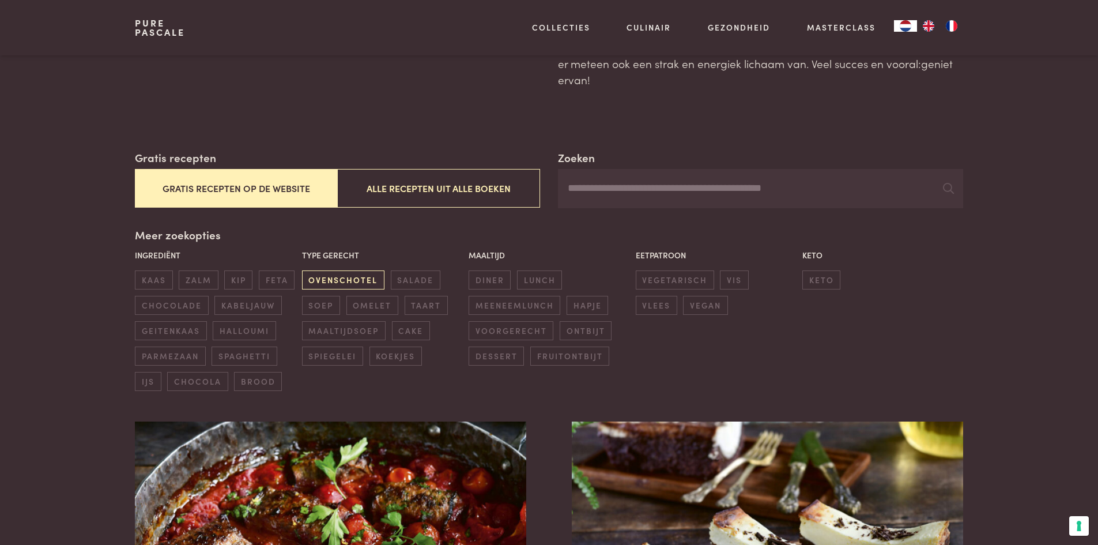
click at [355, 278] on span "ovenschotel" at bounding box center [343, 279] width 82 height 19
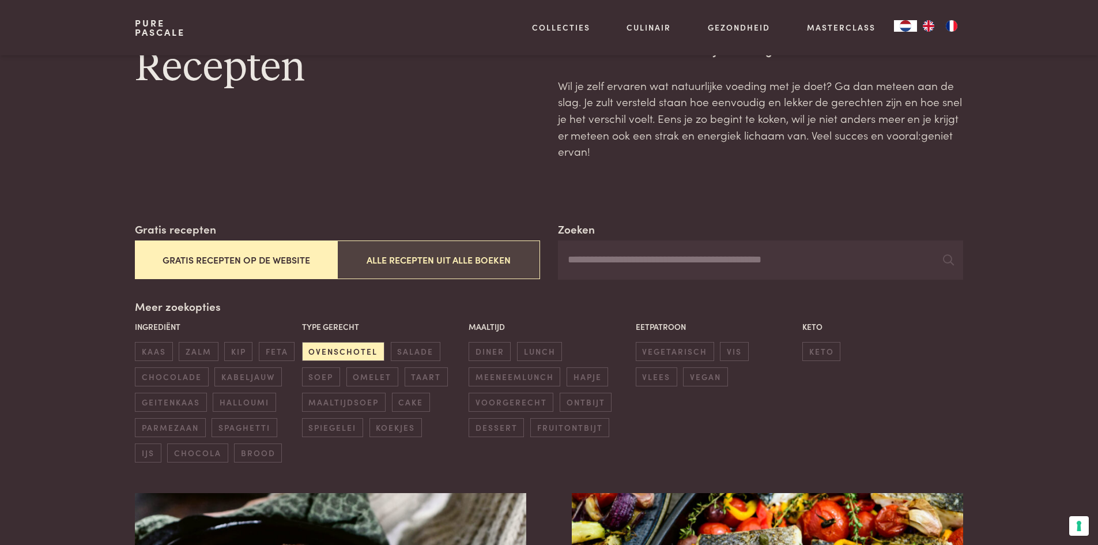
scroll to position [115, 0]
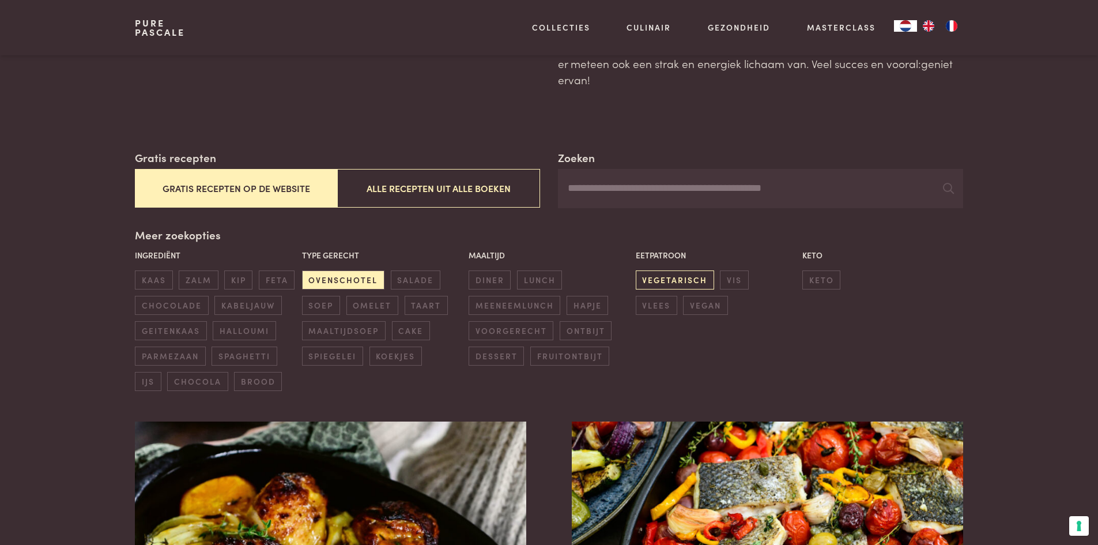
click at [654, 275] on span "vegetarisch" at bounding box center [675, 279] width 78 height 19
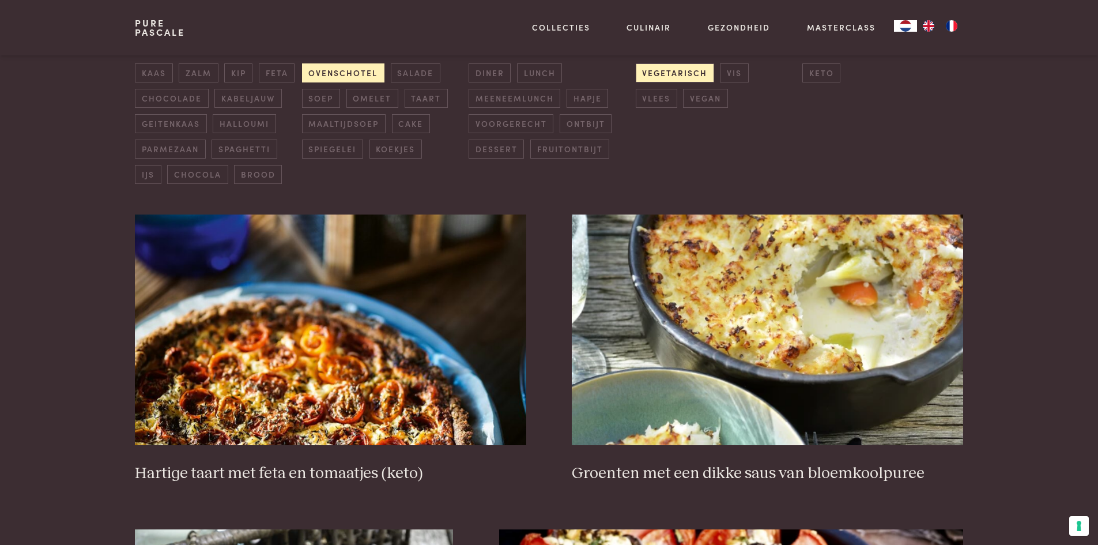
click at [349, 68] on span "ovenschotel" at bounding box center [343, 72] width 82 height 19
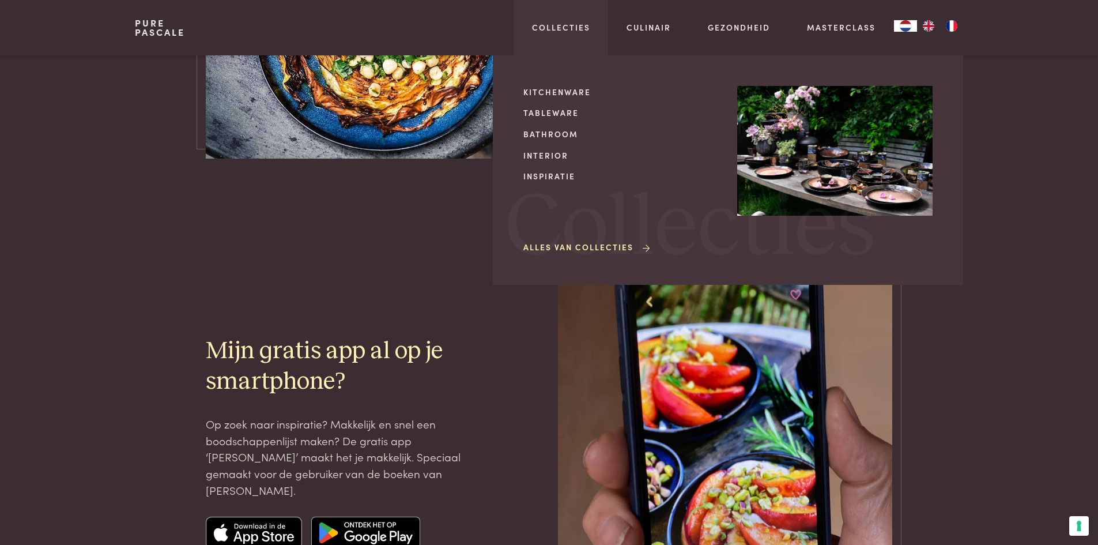
scroll to position [3031, 0]
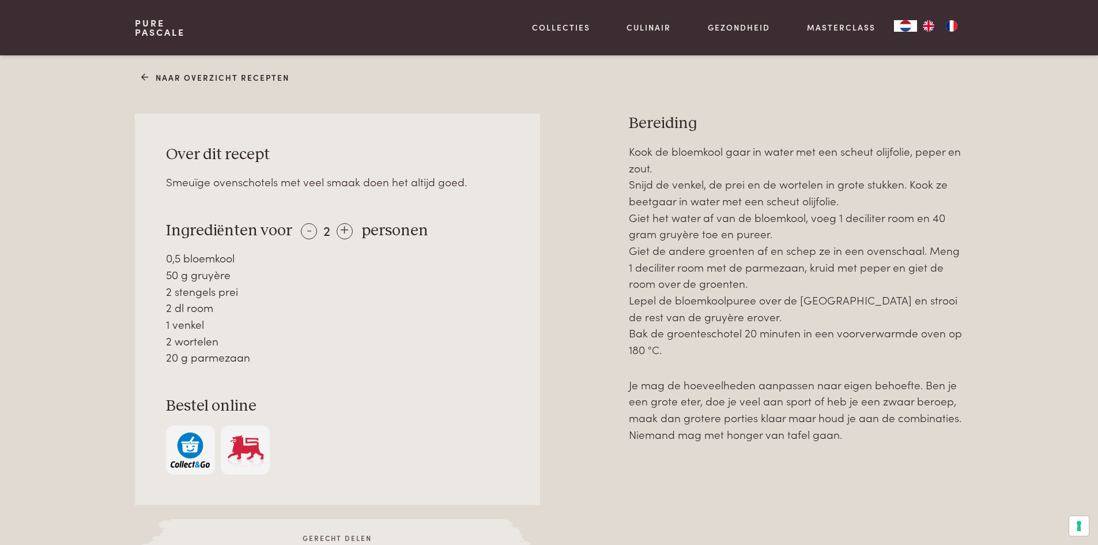
scroll to position [461, 0]
click at [337, 226] on div "+" at bounding box center [345, 230] width 16 height 16
click at [337, 232] on div "+" at bounding box center [345, 230] width 16 height 16
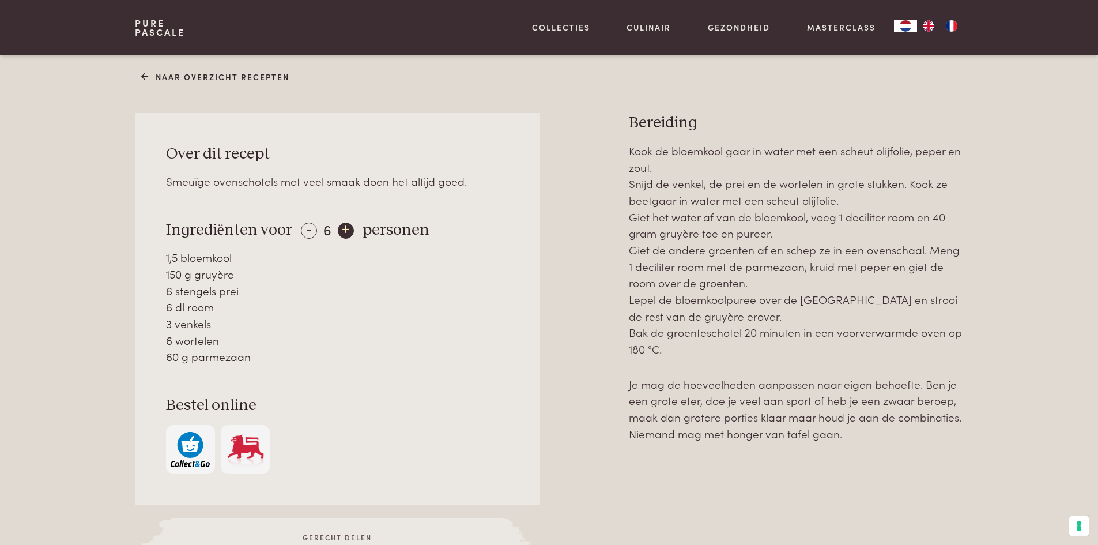
click at [344, 231] on div "+" at bounding box center [346, 230] width 16 height 16
click at [344, 230] on div "+" at bounding box center [345, 230] width 16 height 16
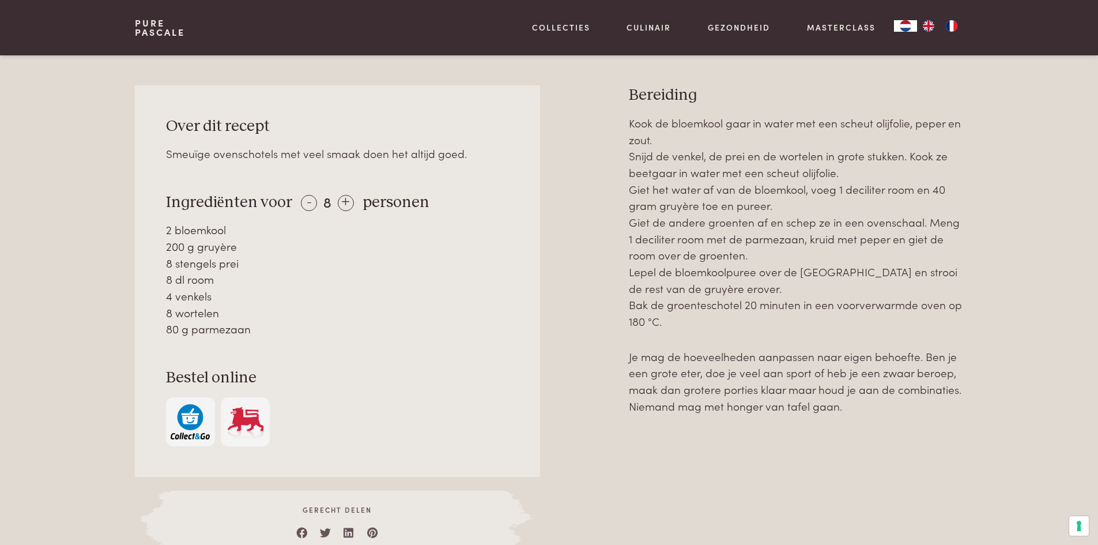
scroll to position [519, 0]
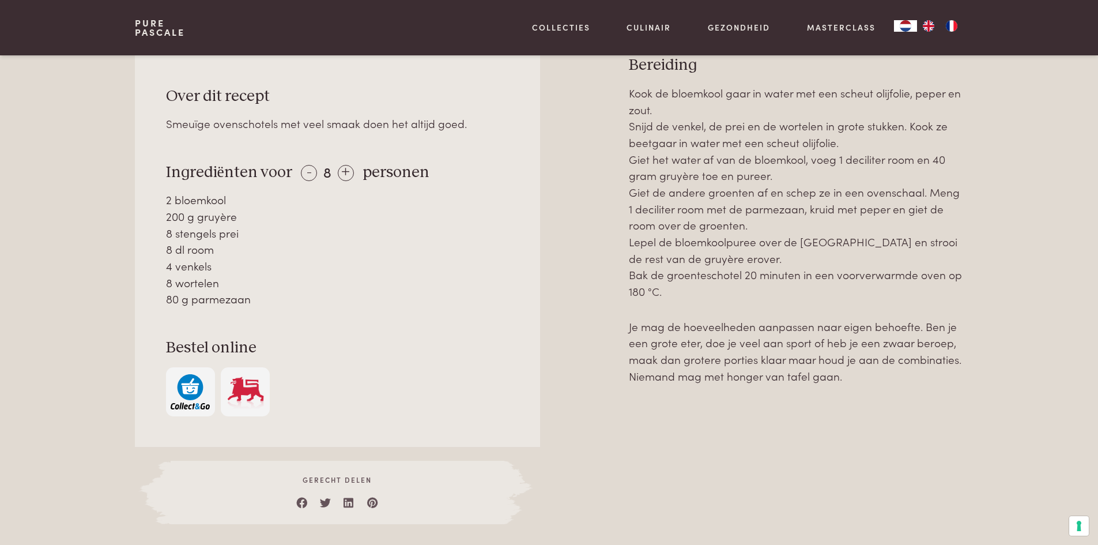
drag, startPoint x: 170, startPoint y: 250, endPoint x: 223, endPoint y: 248, distance: 53.1
click at [223, 248] on div "8 dl room" at bounding box center [338, 249] width 344 height 17
click at [224, 248] on div "8 dl room" at bounding box center [338, 249] width 344 height 17
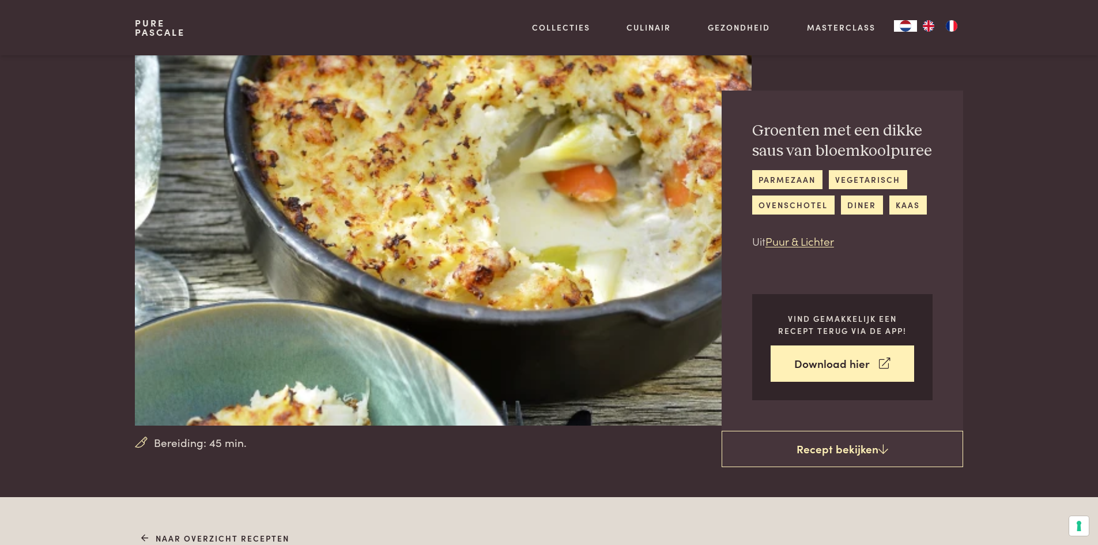
scroll to position [403, 0]
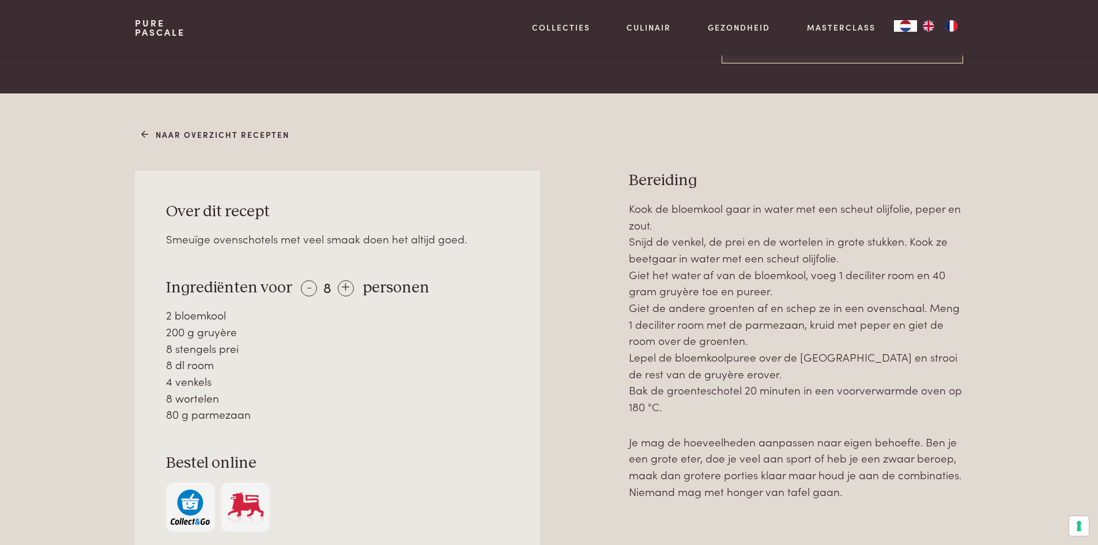
click at [222, 334] on div "200 g gruyère" at bounding box center [338, 331] width 344 height 17
copy div "gruyère"
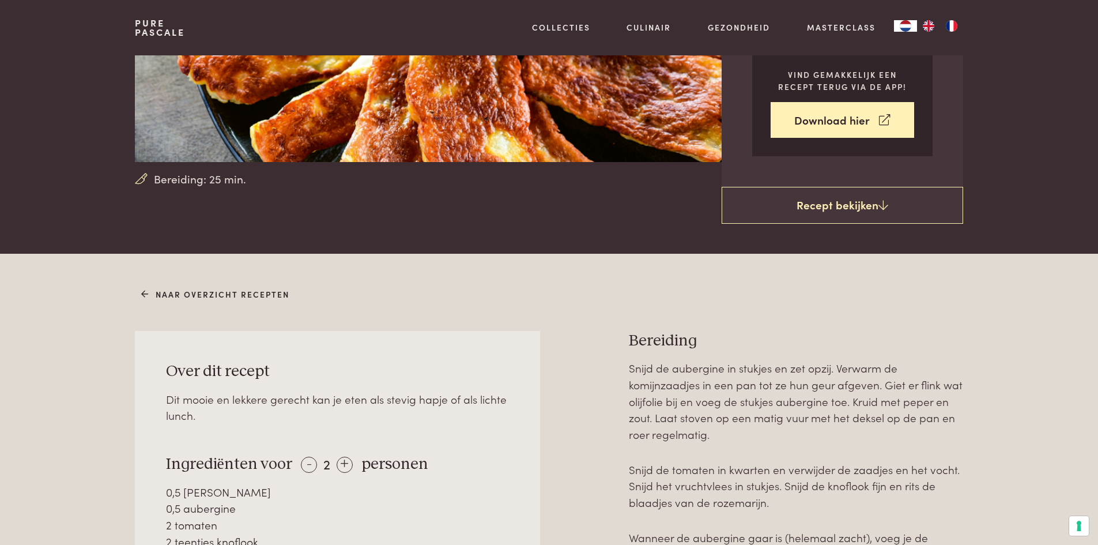
scroll to position [346, 0]
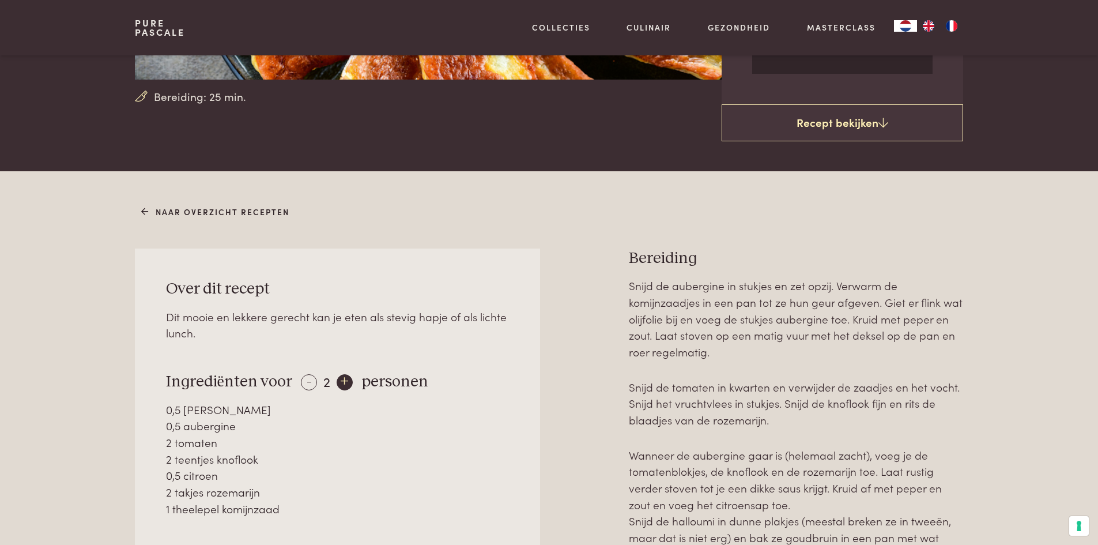
click at [337, 380] on div "+" at bounding box center [345, 382] width 16 height 16
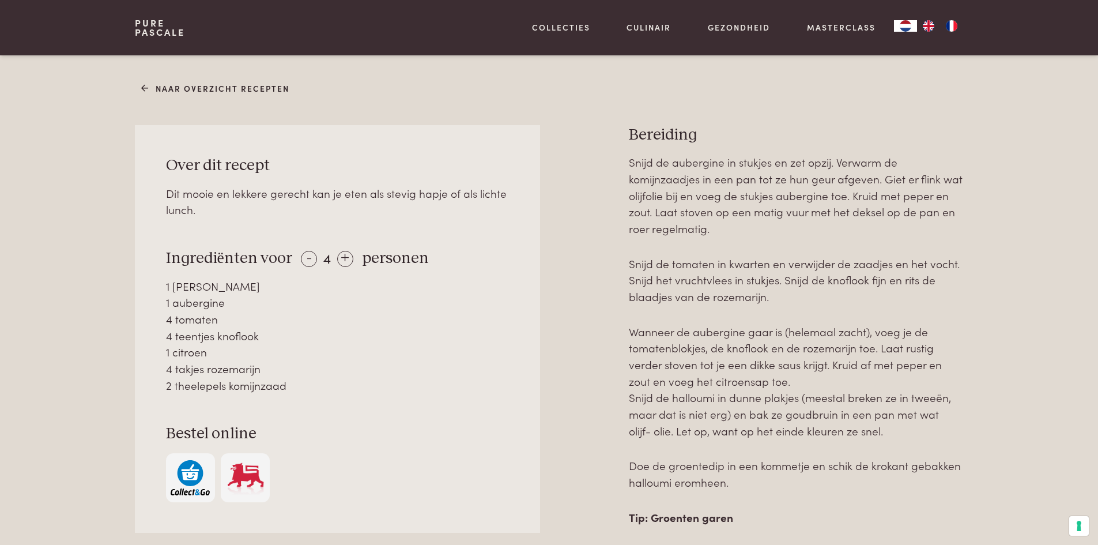
scroll to position [461, 0]
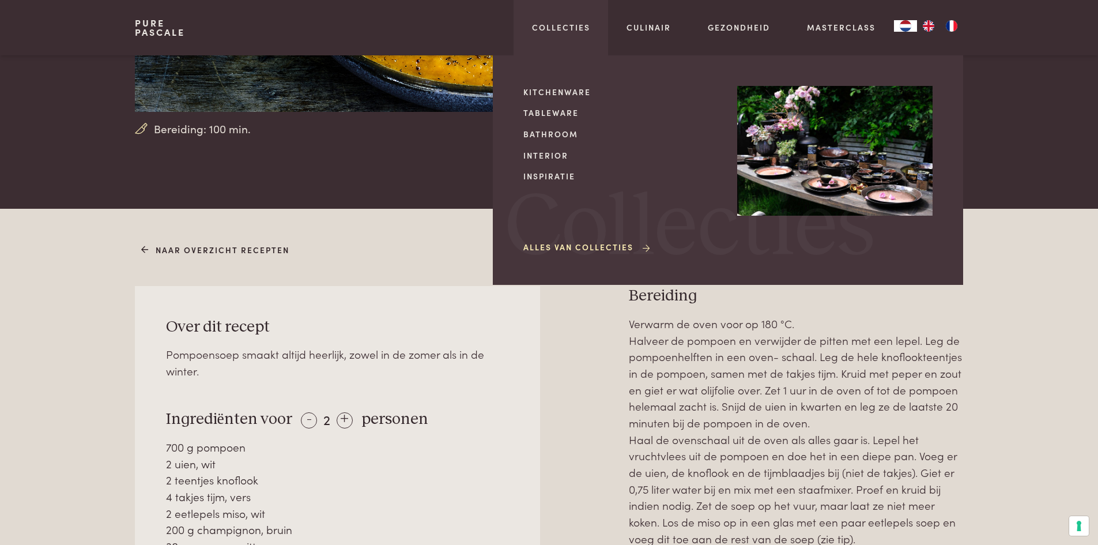
scroll to position [403, 0]
